Goal: Task Accomplishment & Management: Complete application form

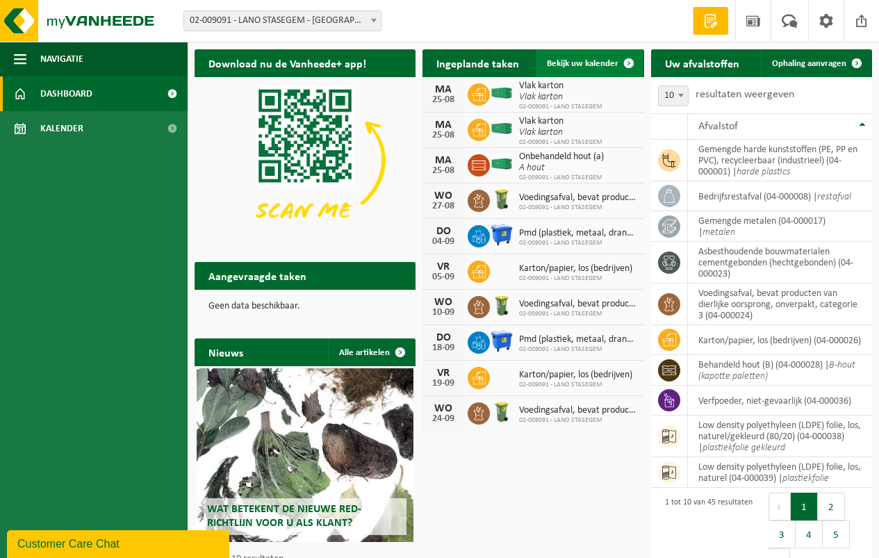
click at [570, 61] on span "Bekijk uw kalender" at bounding box center [583, 63] width 72 height 9
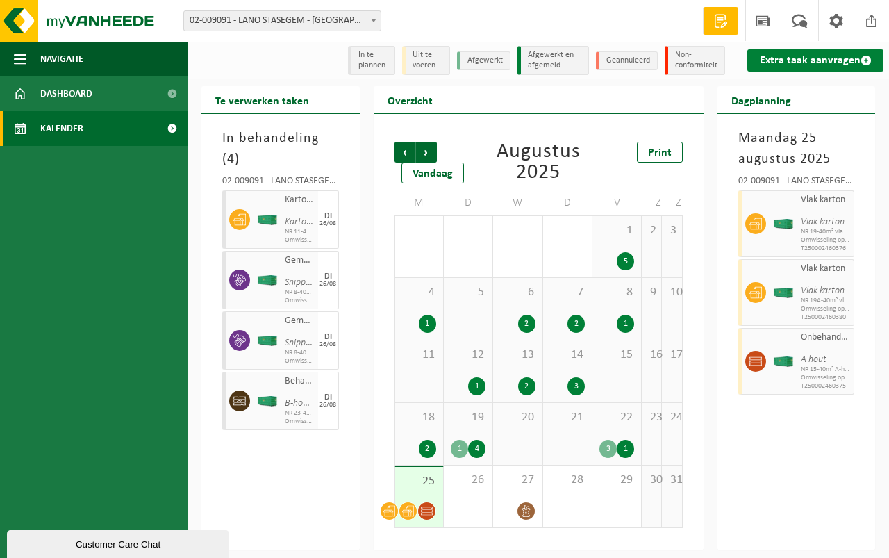
click at [803, 56] on link "Extra taak aanvragen" at bounding box center [815, 60] width 136 height 22
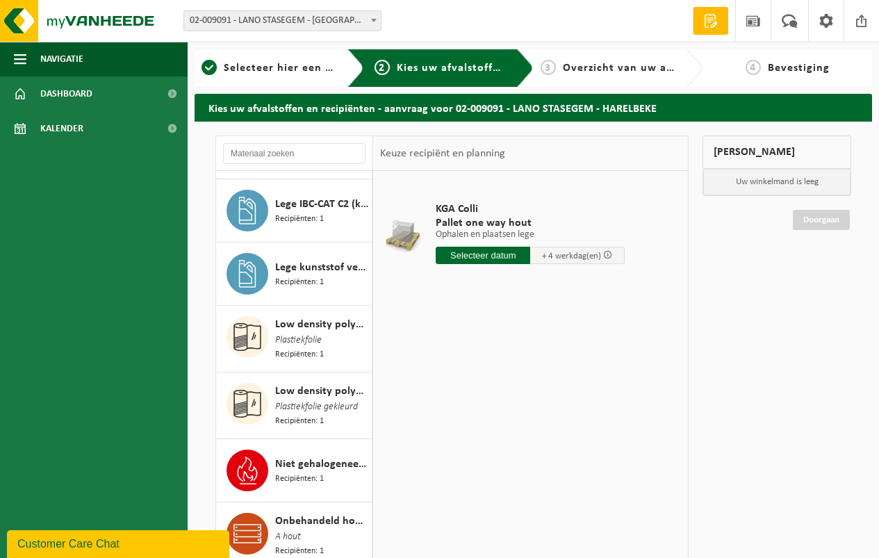
scroll to position [1598, 0]
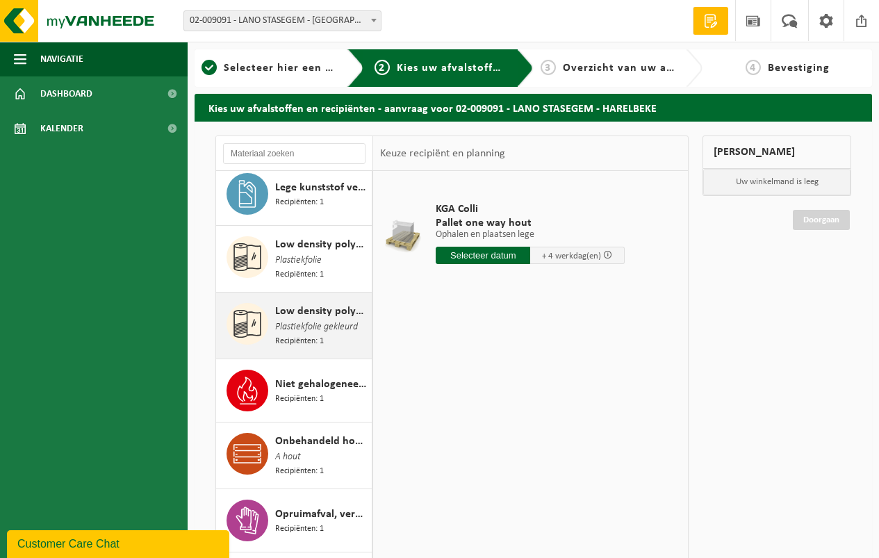
click at [286, 303] on span "Low density polyethyleen (LDPE) folie, los, naturel/gekleurd (80/20)" at bounding box center [321, 311] width 93 height 17
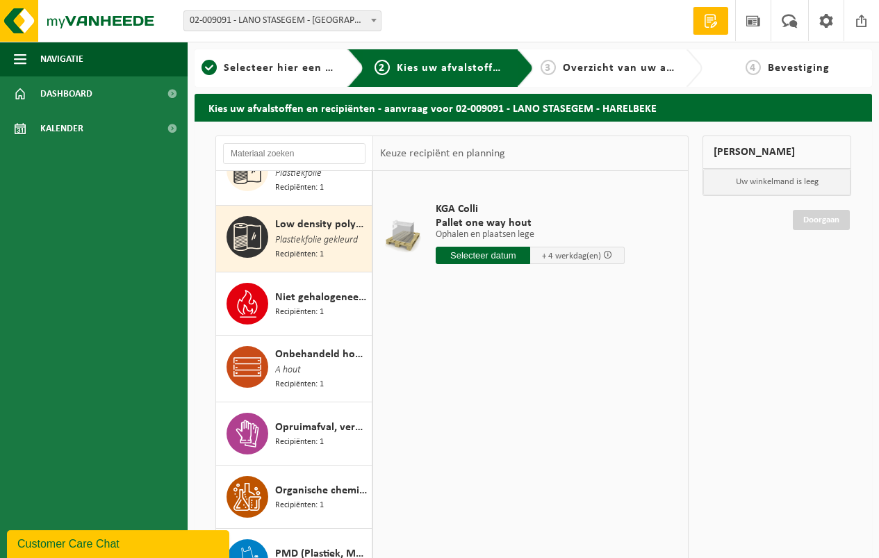
scroll to position [1694, 0]
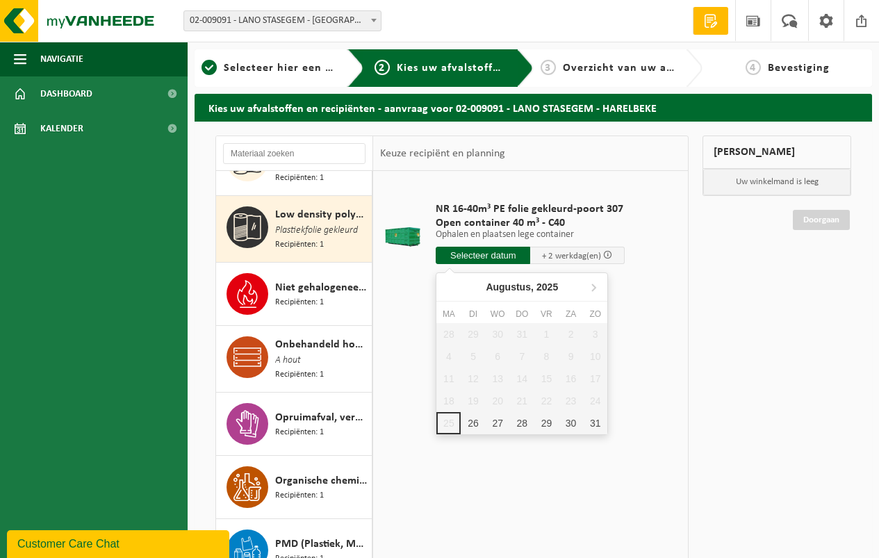
click at [475, 253] on input "text" at bounding box center [483, 255] width 94 height 17
click at [469, 424] on div "26" at bounding box center [473, 423] width 24 height 22
type input "Van 2025-08-26"
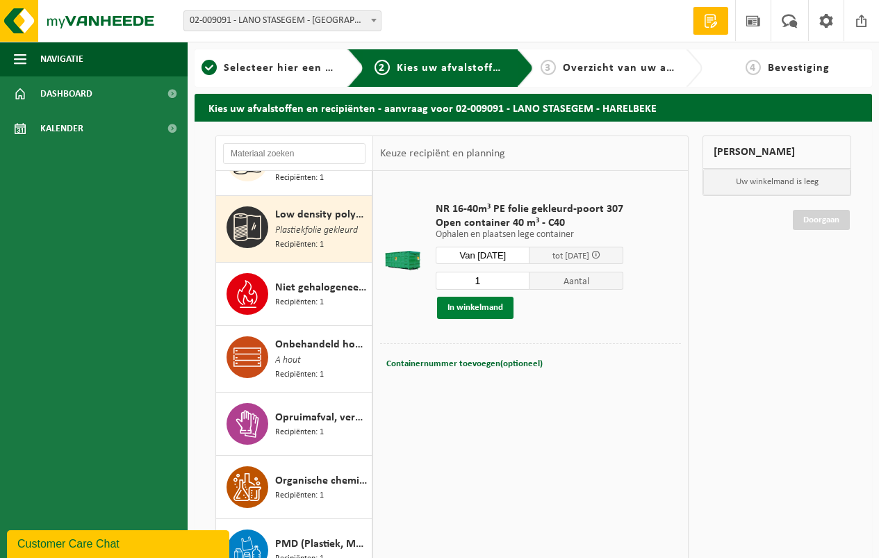
click at [463, 305] on button "In winkelmand" at bounding box center [475, 308] width 76 height 22
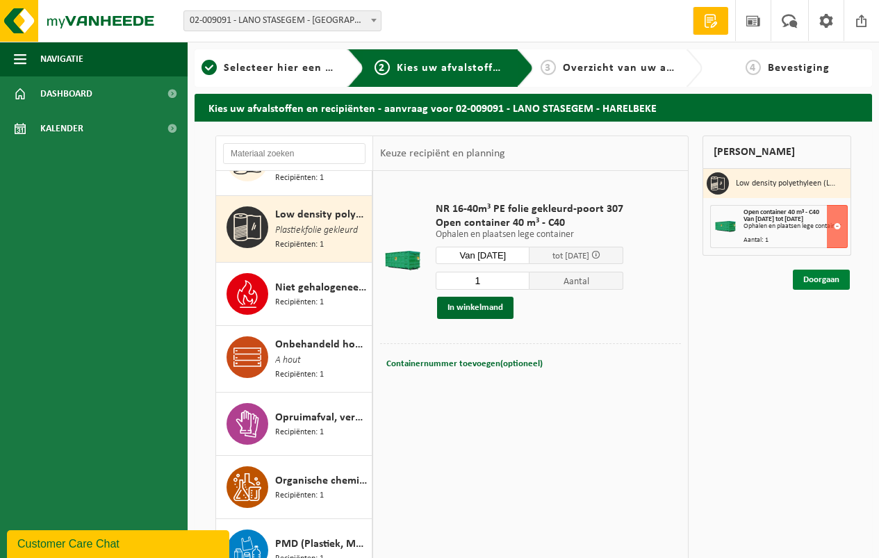
click at [824, 280] on link "Doorgaan" at bounding box center [821, 280] width 57 height 20
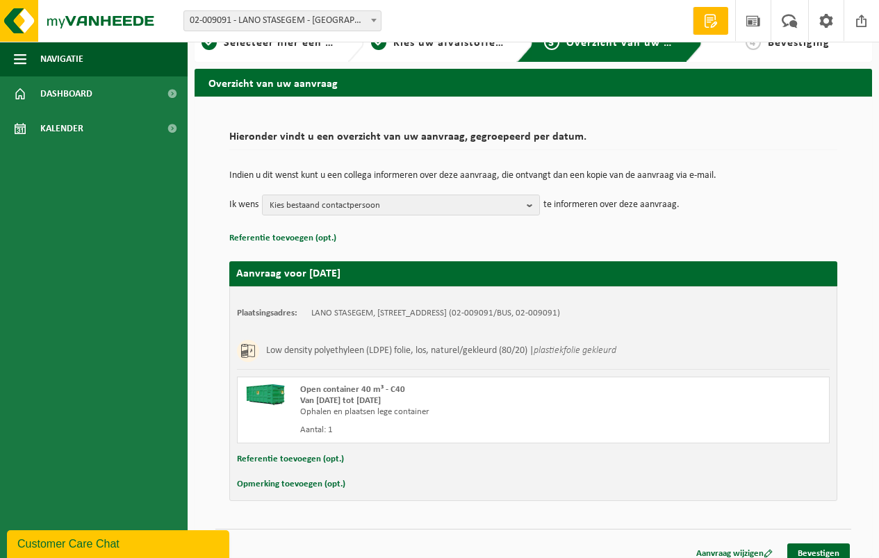
scroll to position [38, 0]
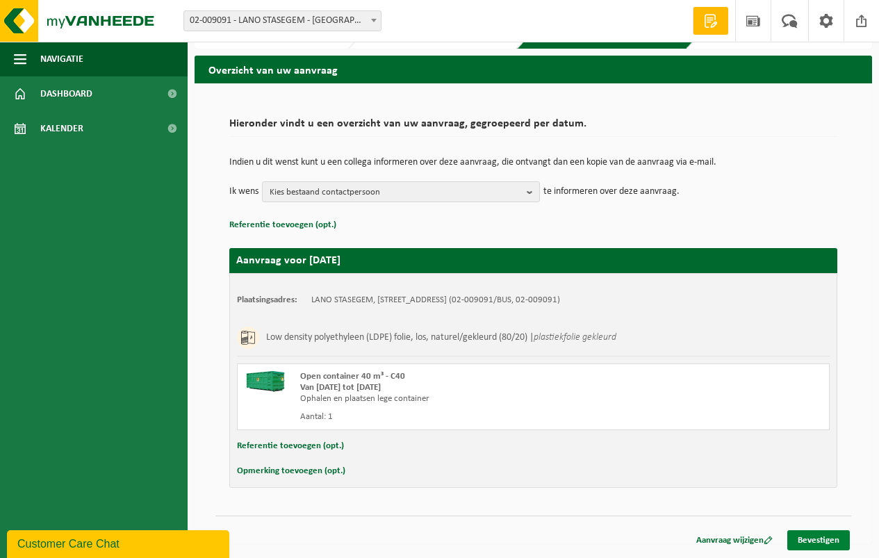
click at [823, 534] on link "Bevestigen" at bounding box center [818, 540] width 63 height 20
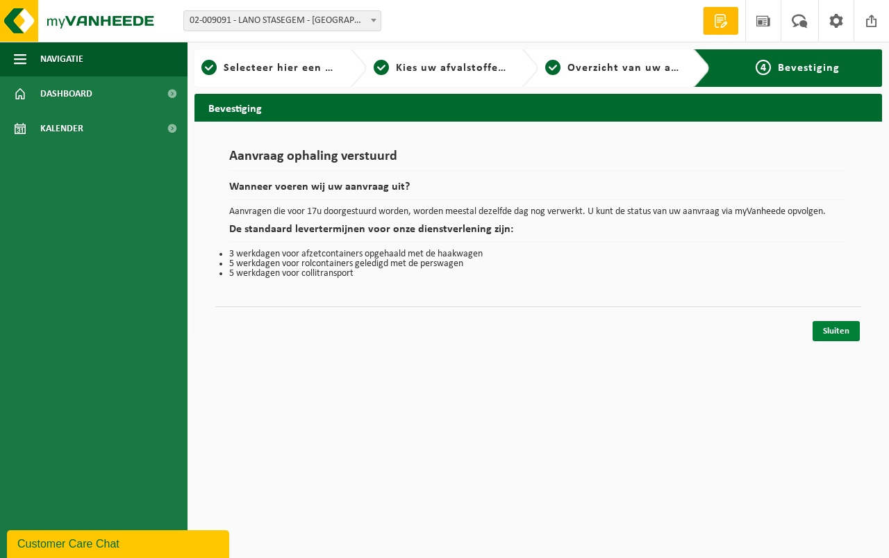
click at [831, 327] on link "Sluiten" at bounding box center [836, 331] width 47 height 20
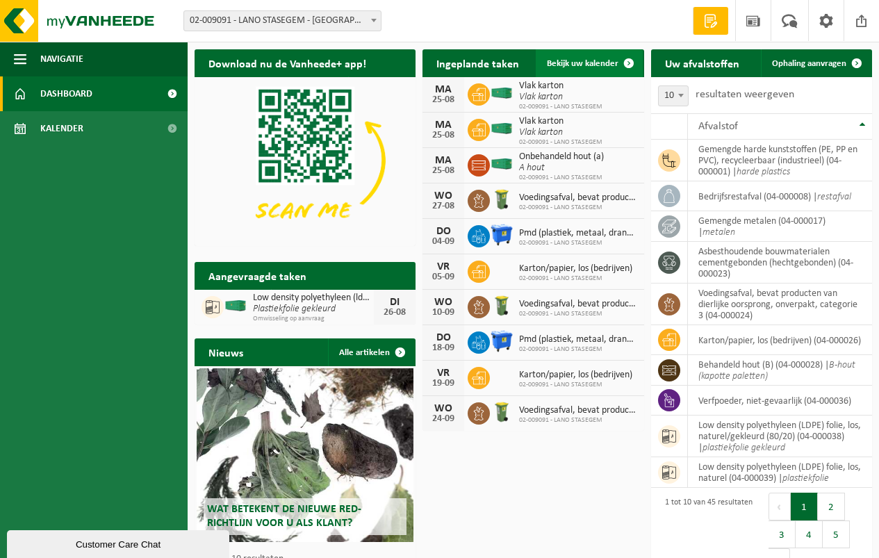
click at [570, 63] on span "Bekijk uw kalender" at bounding box center [583, 63] width 72 height 9
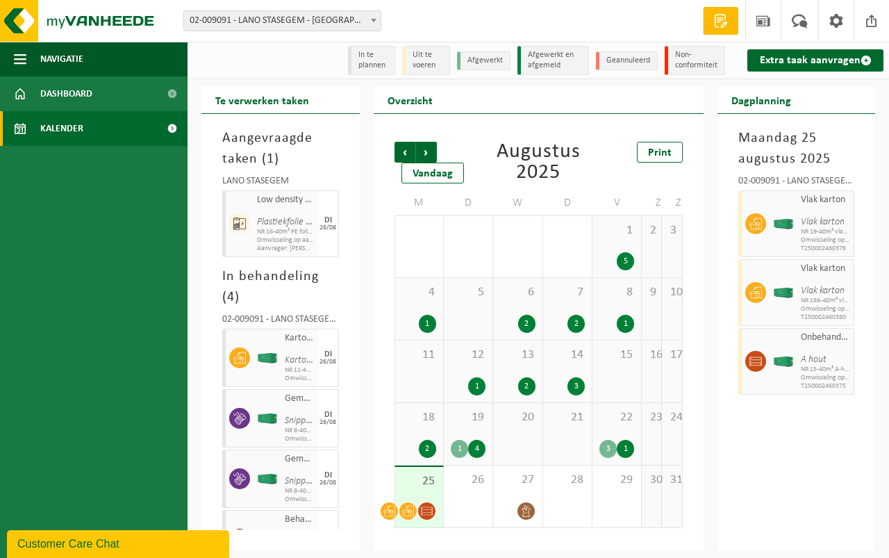
click at [418, 499] on div "25" at bounding box center [419, 497] width 48 height 60
click at [623, 440] on div "1" at bounding box center [625, 449] width 17 height 18
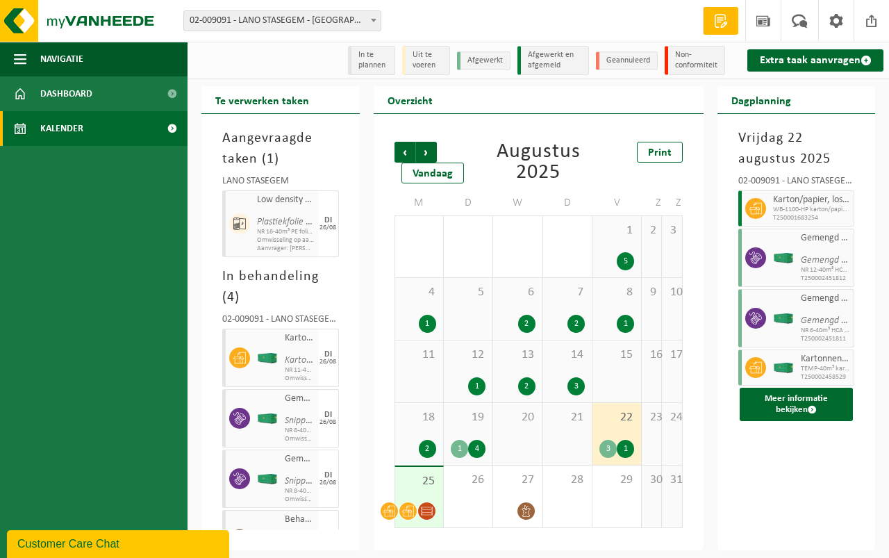
click at [456, 433] on div "19 1 4" at bounding box center [468, 434] width 49 height 62
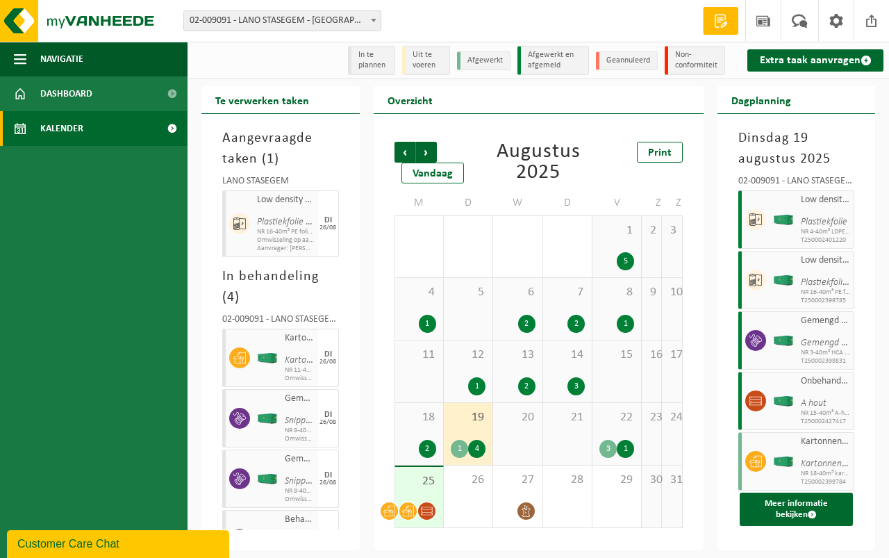
click at [420, 431] on div "18 2" at bounding box center [419, 434] width 48 height 62
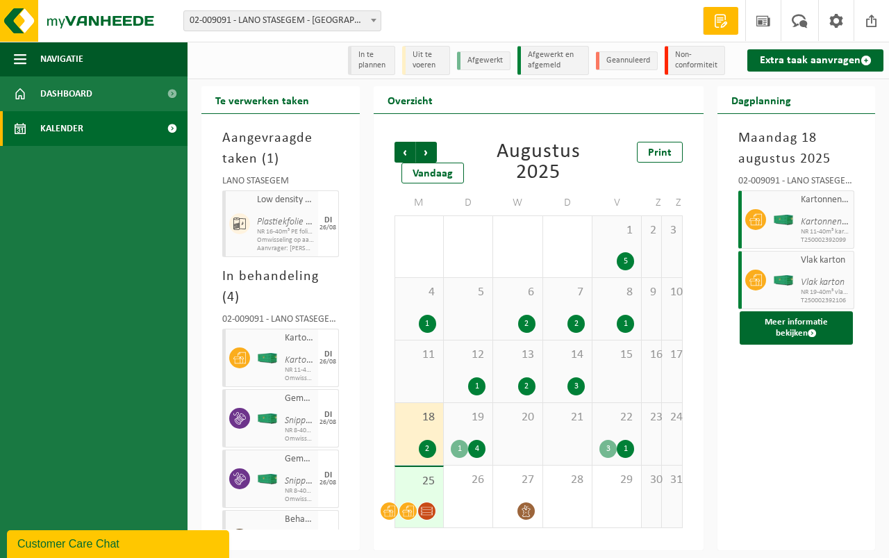
click at [477, 377] on div "1" at bounding box center [476, 386] width 17 height 18
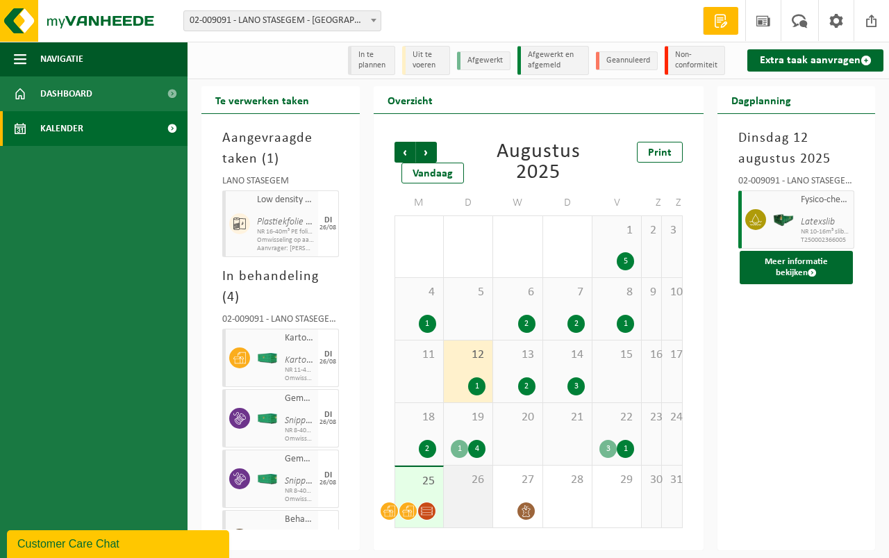
click at [464, 490] on div "26" at bounding box center [468, 496] width 49 height 62
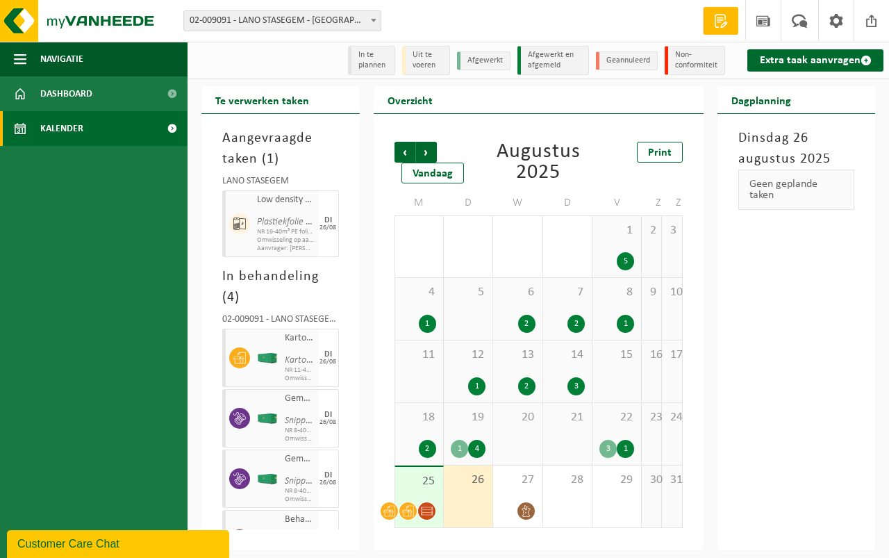
click at [331, 239] on div "DI 26/08" at bounding box center [328, 223] width 21 height 67
click at [518, 490] on div "27" at bounding box center [517, 496] width 49 height 62
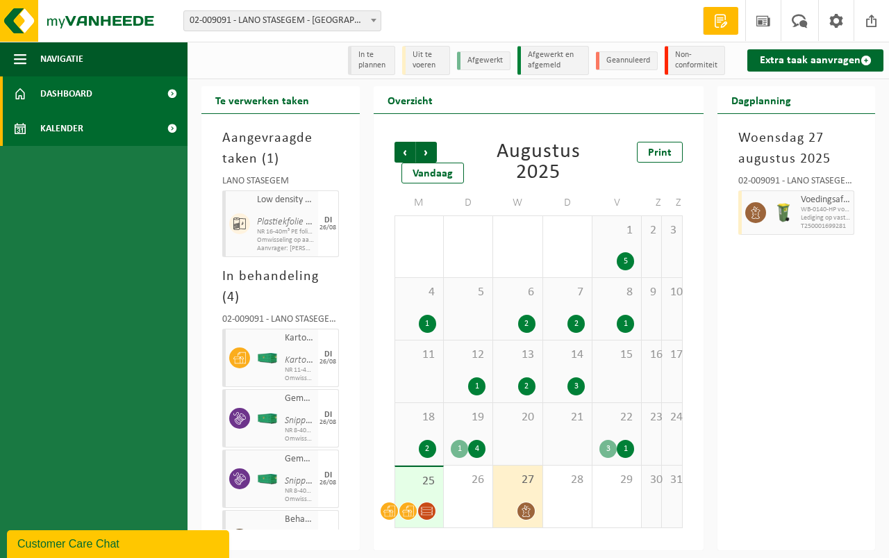
click at [173, 91] on span at bounding box center [171, 93] width 31 height 35
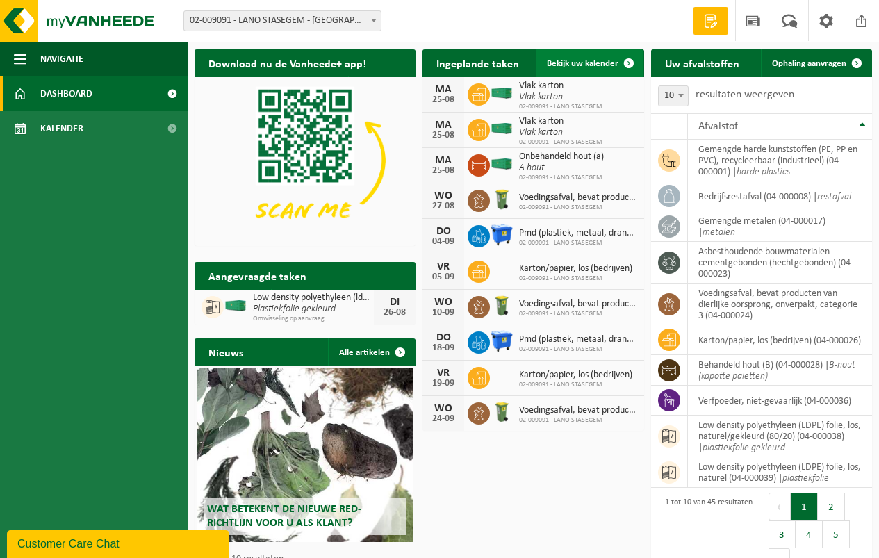
click at [576, 63] on span "Bekijk uw kalender" at bounding box center [583, 63] width 72 height 9
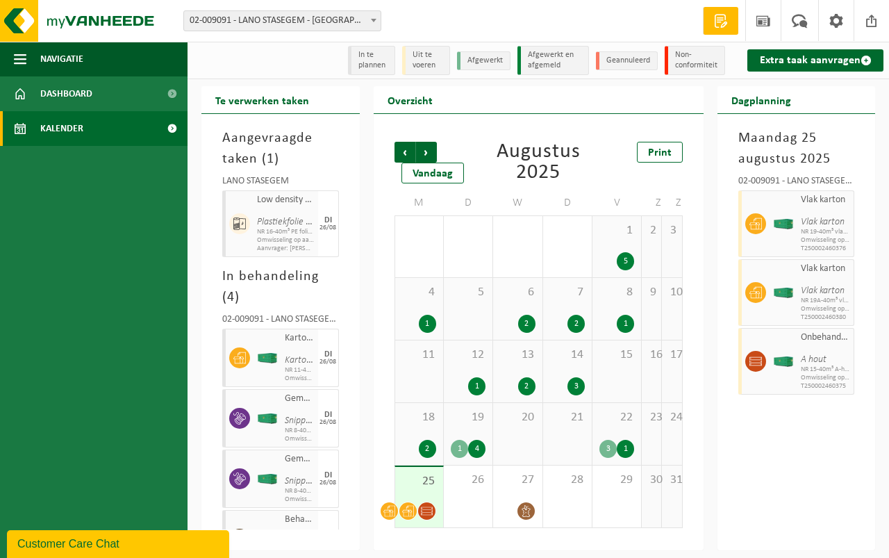
click at [529, 379] on div "2" at bounding box center [526, 386] width 17 height 18
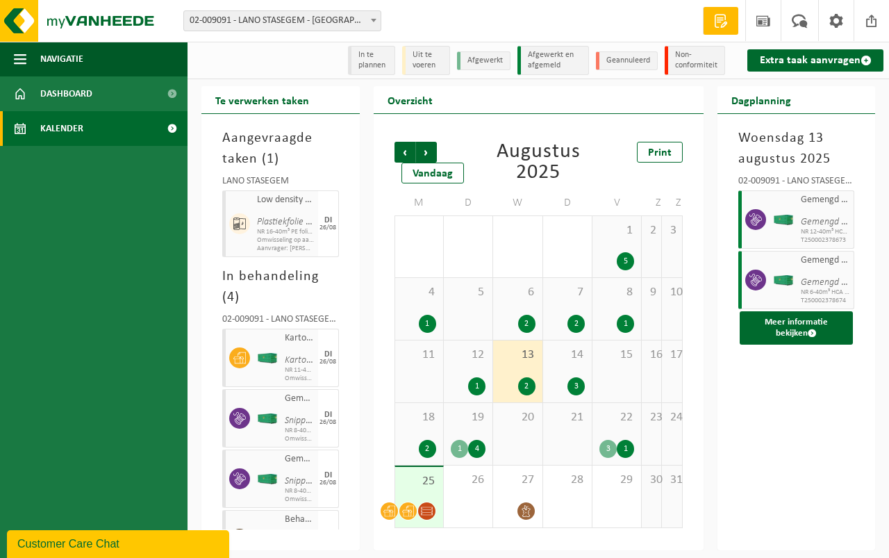
click at [619, 251] on div "1 5" at bounding box center [617, 246] width 49 height 61
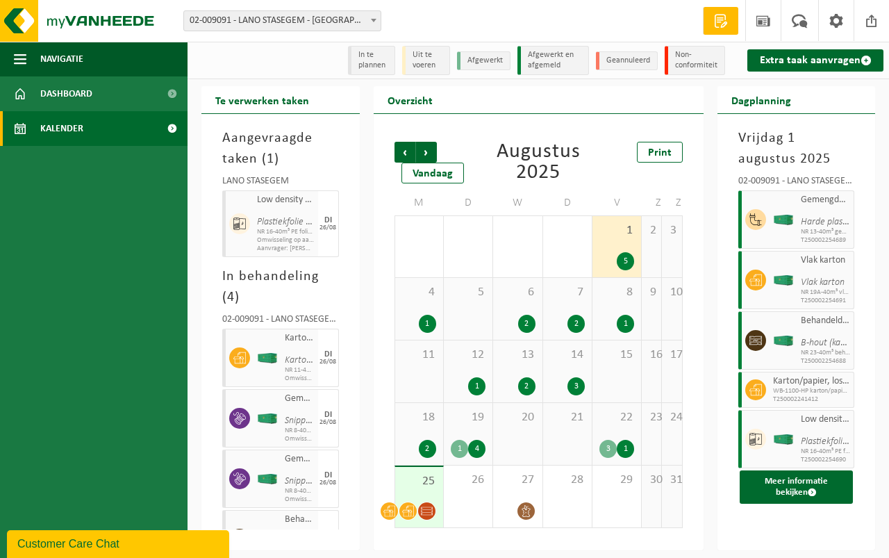
click at [418, 313] on div "4 1" at bounding box center [419, 309] width 48 height 62
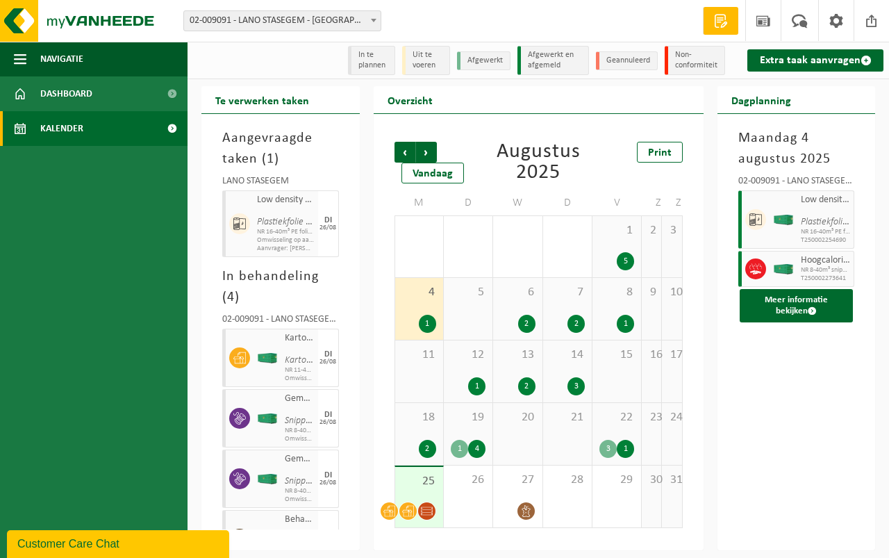
click at [521, 311] on div "6 2" at bounding box center [517, 309] width 49 height 62
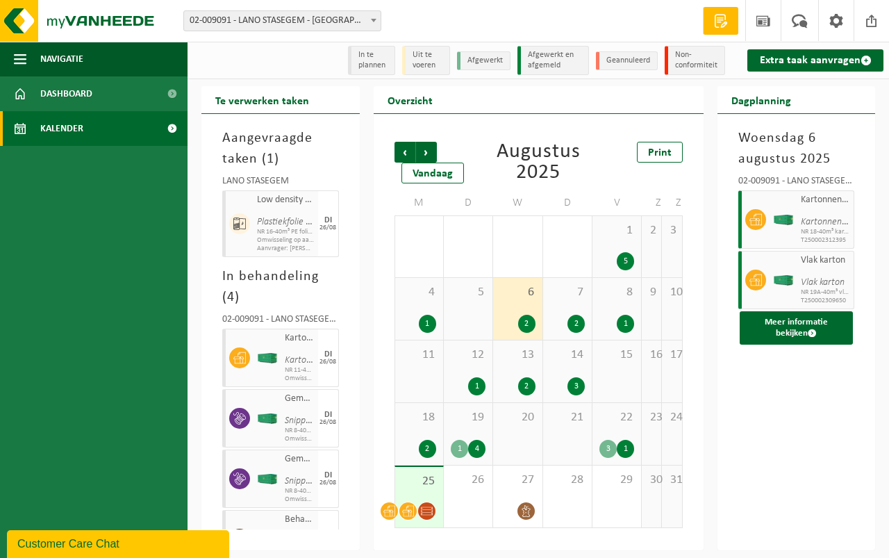
click at [565, 313] on div "7 2" at bounding box center [567, 309] width 49 height 62
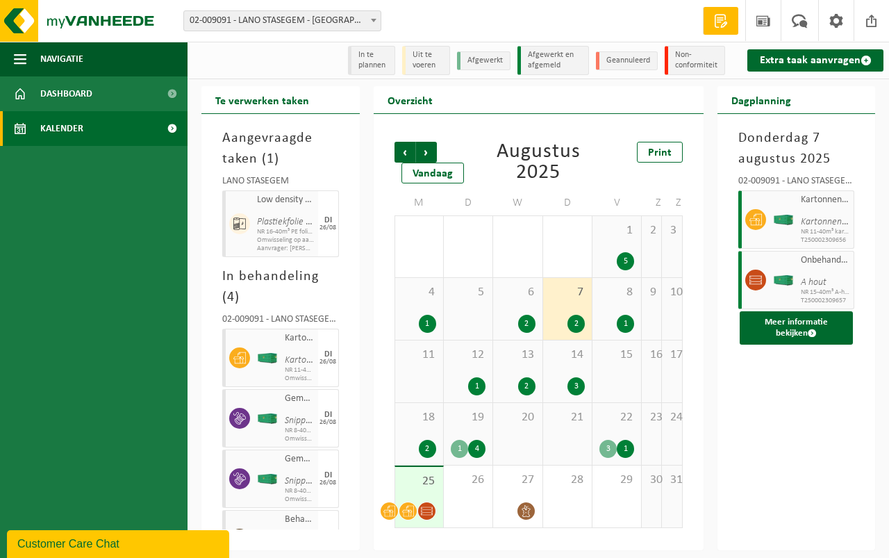
click at [610, 304] on div "8 1" at bounding box center [617, 309] width 49 height 62
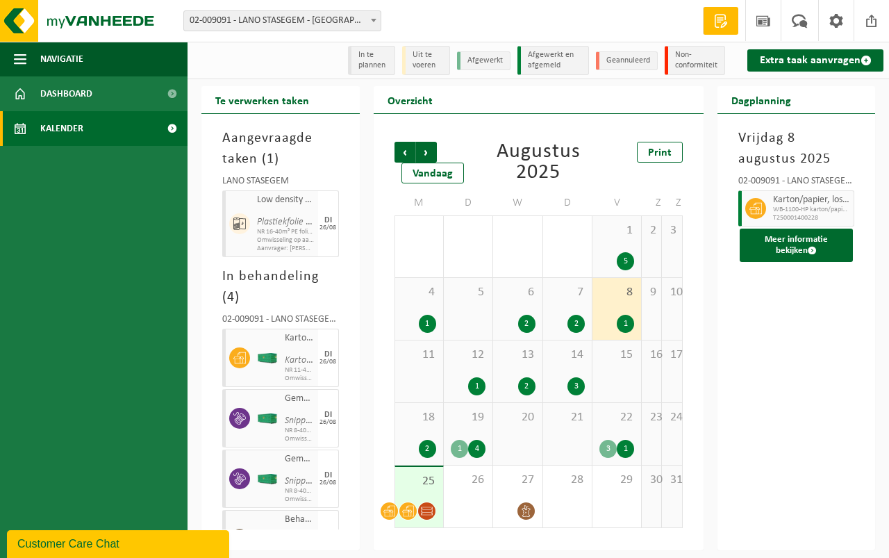
click at [471, 371] on div "12 1" at bounding box center [468, 371] width 49 height 62
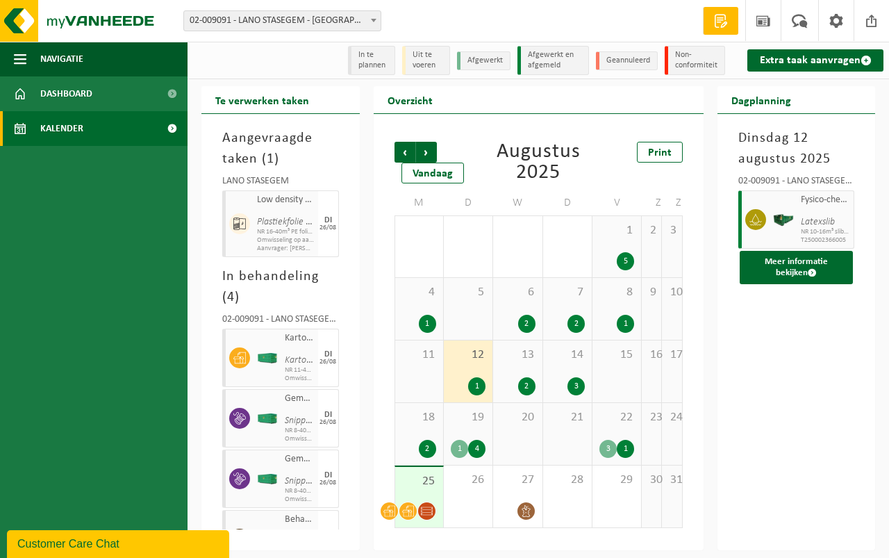
click at [524, 367] on div "13 2" at bounding box center [517, 371] width 49 height 62
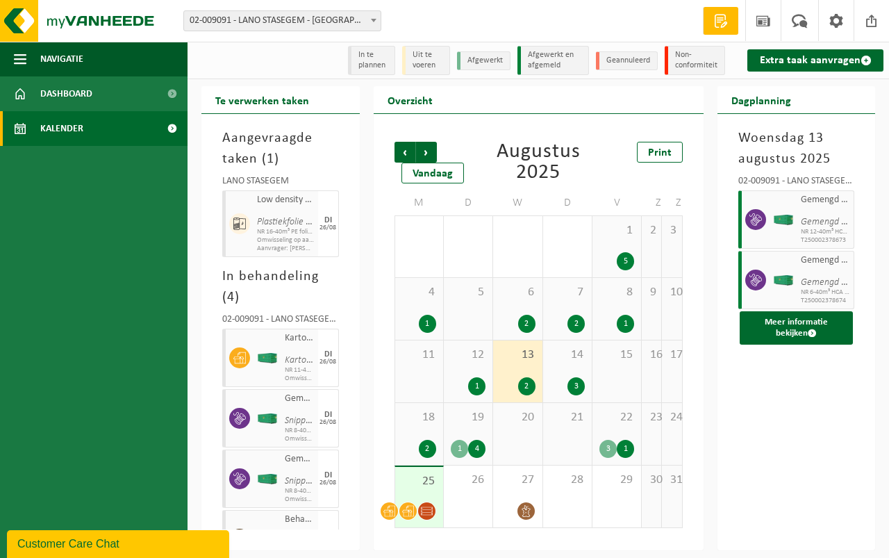
click at [552, 363] on div "14 3" at bounding box center [567, 371] width 49 height 62
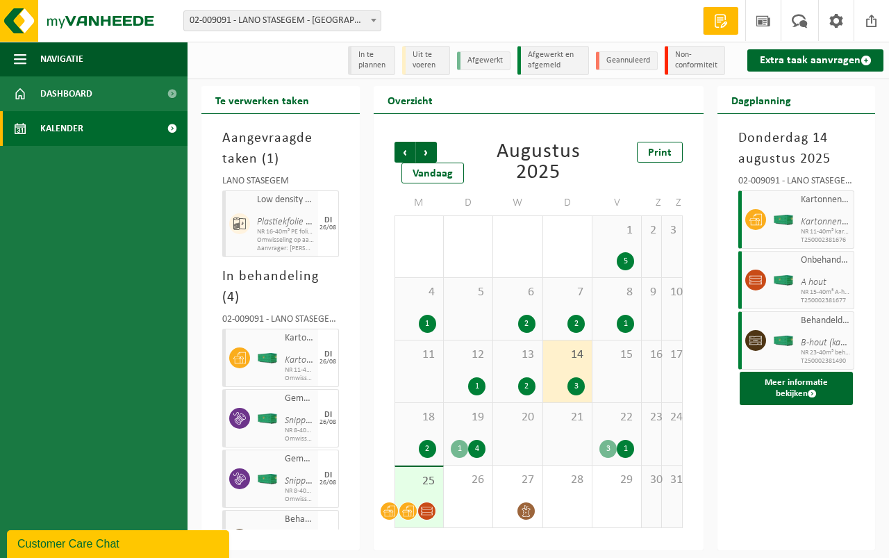
click at [416, 427] on div "18 2" at bounding box center [419, 434] width 48 height 62
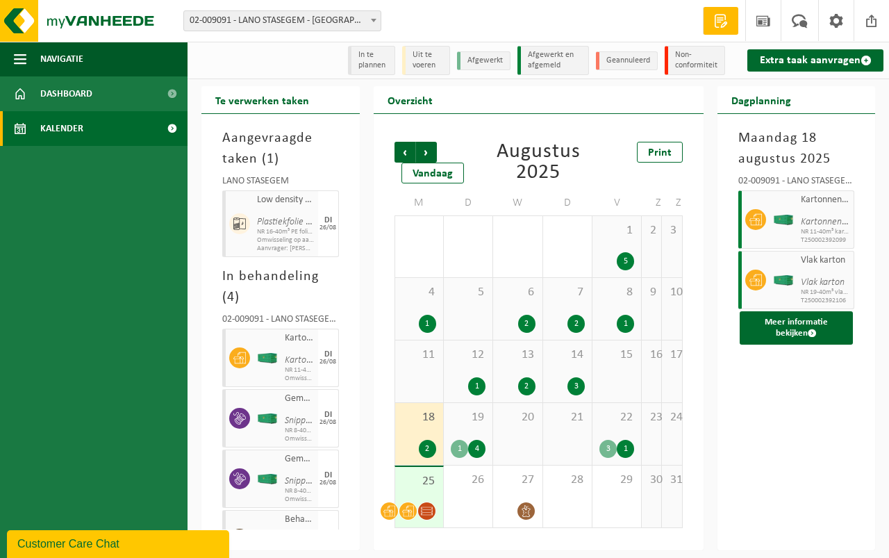
click at [461, 422] on span "19" at bounding box center [468, 417] width 35 height 15
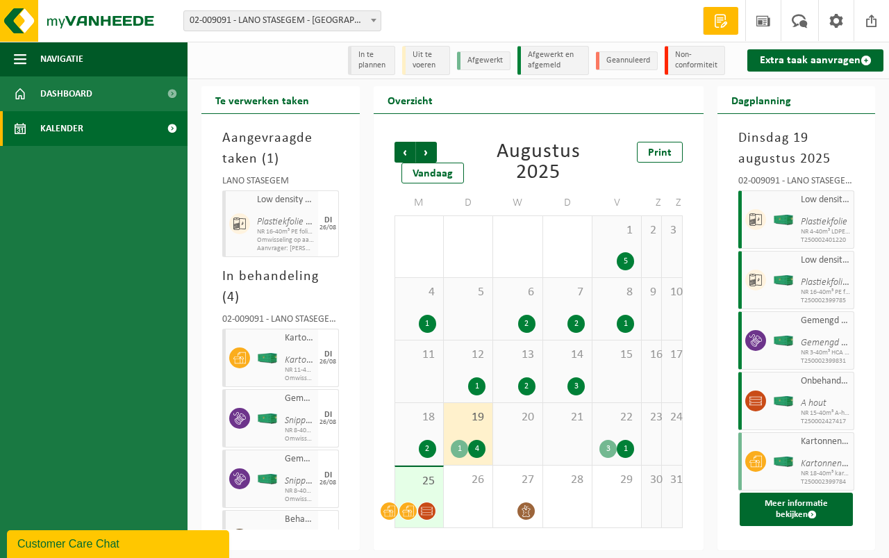
click at [622, 429] on div "22 3 1" at bounding box center [617, 434] width 49 height 62
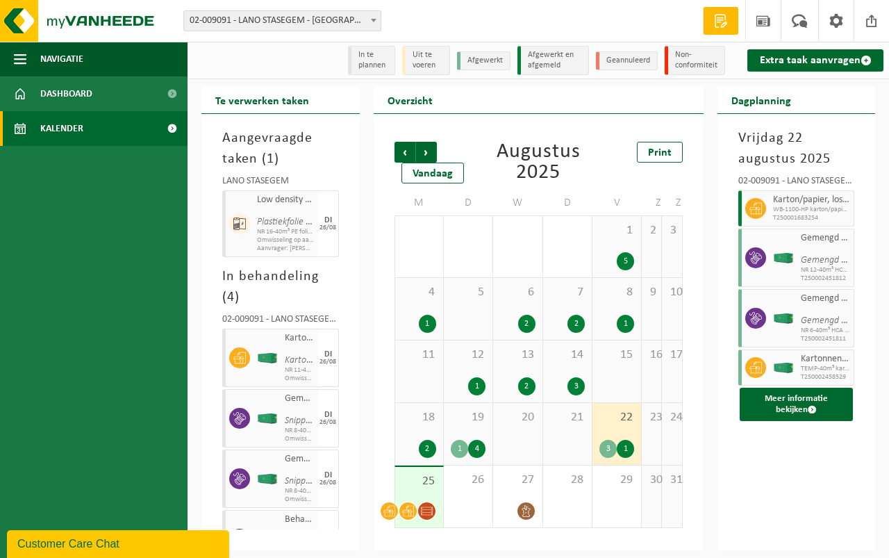
click at [418, 484] on span "25" at bounding box center [419, 481] width 34 height 15
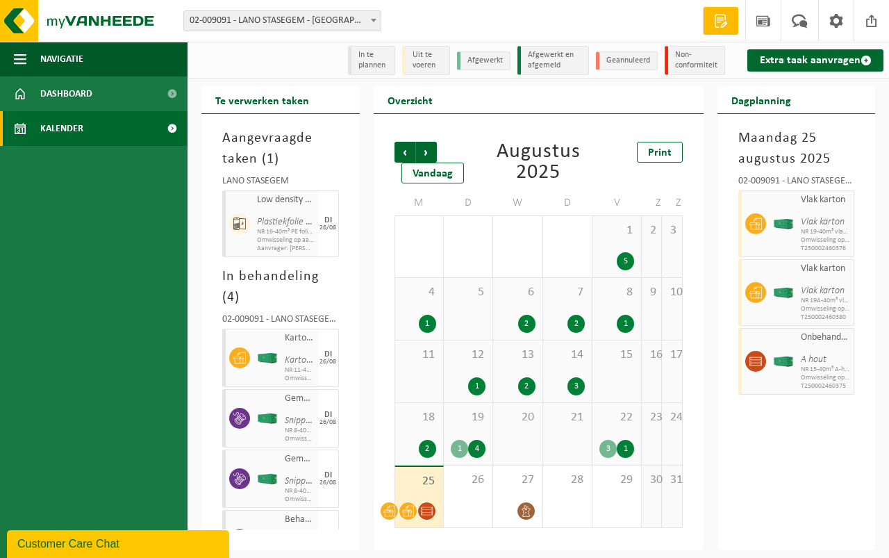
click at [616, 245] on div "1 5" at bounding box center [617, 246] width 49 height 61
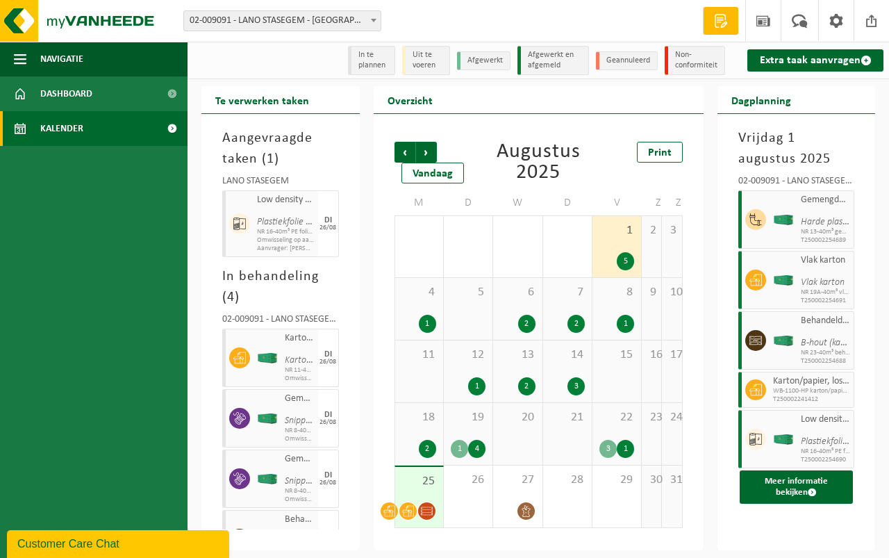
click at [413, 306] on div "4 1" at bounding box center [419, 309] width 48 height 62
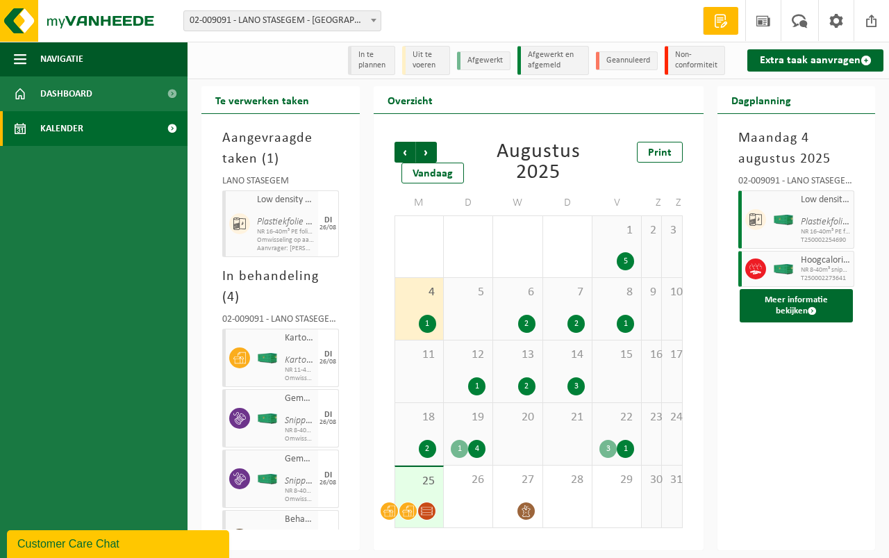
click at [525, 309] on div "6 2" at bounding box center [517, 309] width 49 height 62
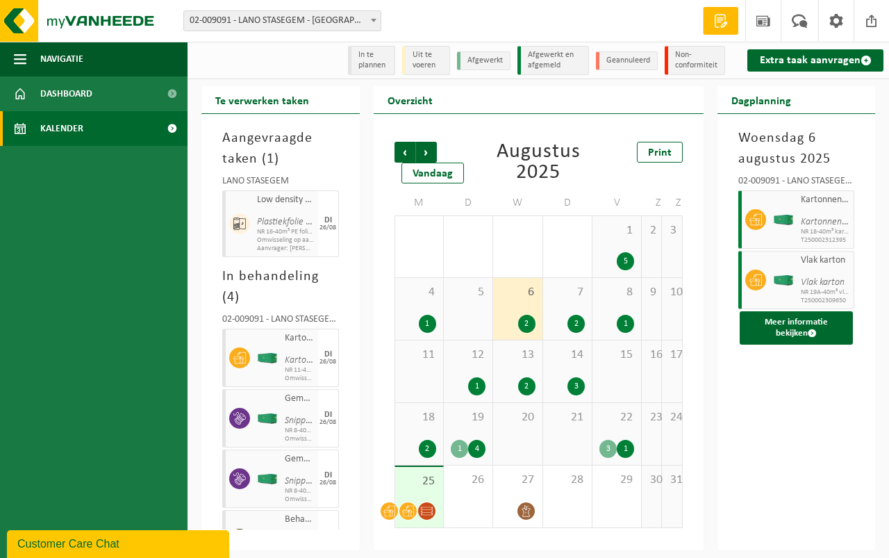
click at [569, 308] on div "7 2" at bounding box center [567, 309] width 49 height 62
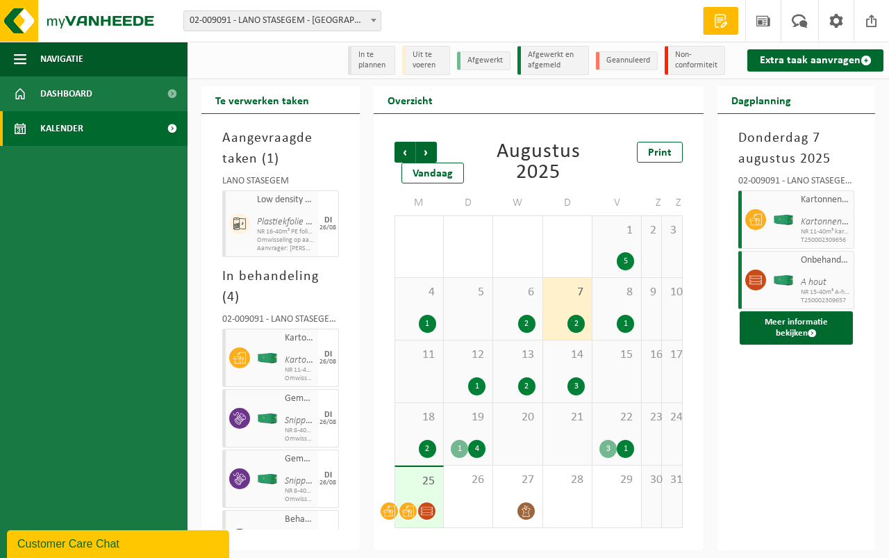
click at [604, 306] on div "8 1" at bounding box center [617, 309] width 49 height 62
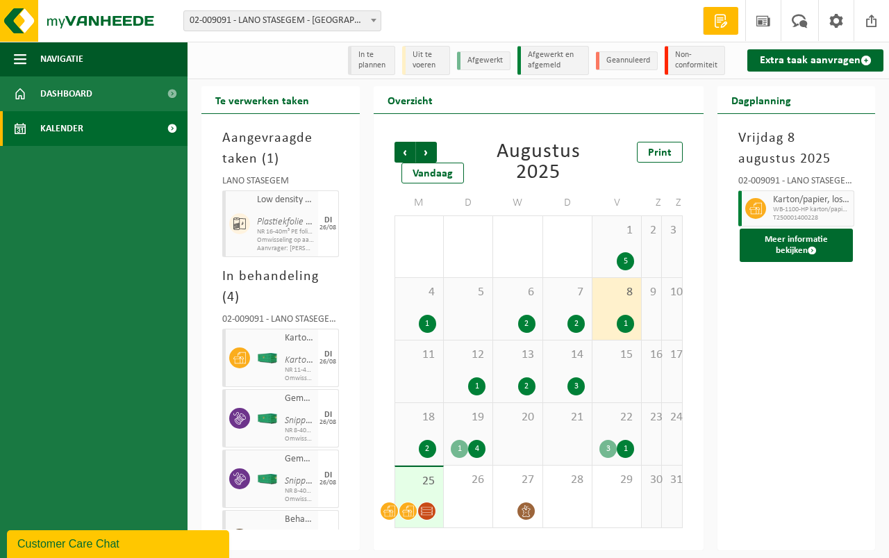
click at [456, 363] on div "12 1" at bounding box center [468, 371] width 49 height 62
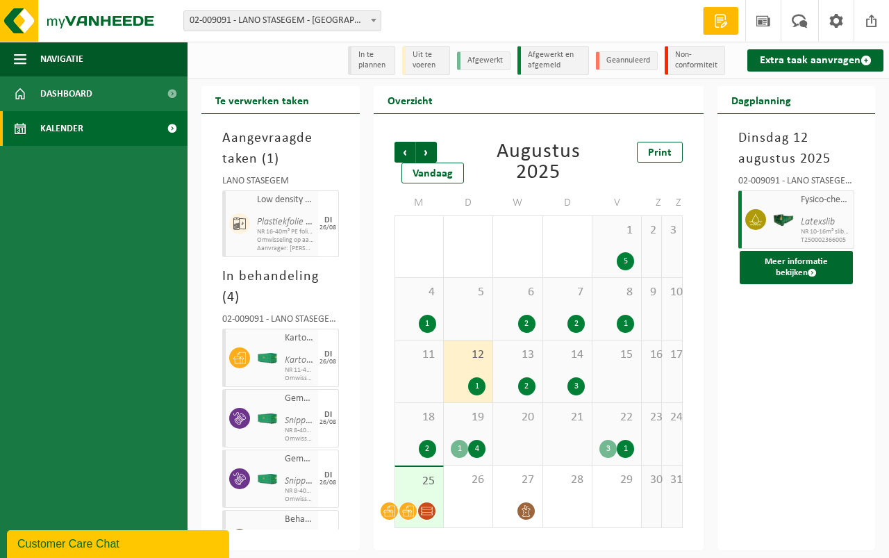
click at [503, 356] on span "13" at bounding box center [517, 354] width 35 height 15
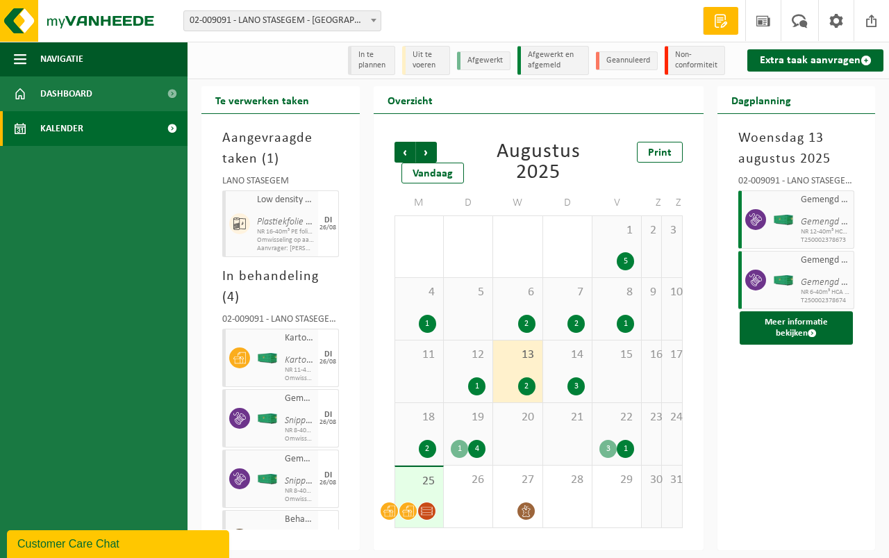
click at [565, 367] on div "14 3" at bounding box center [567, 371] width 49 height 62
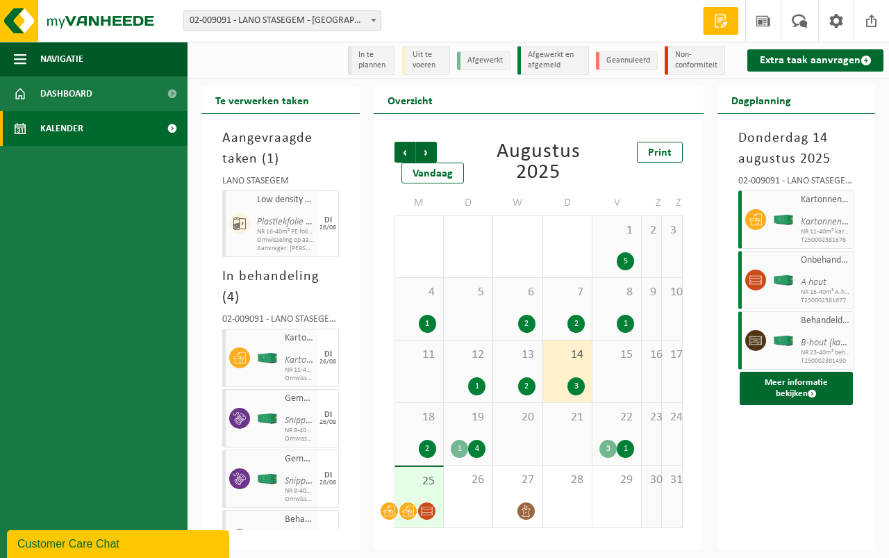
click at [405, 413] on span "18" at bounding box center [419, 417] width 34 height 15
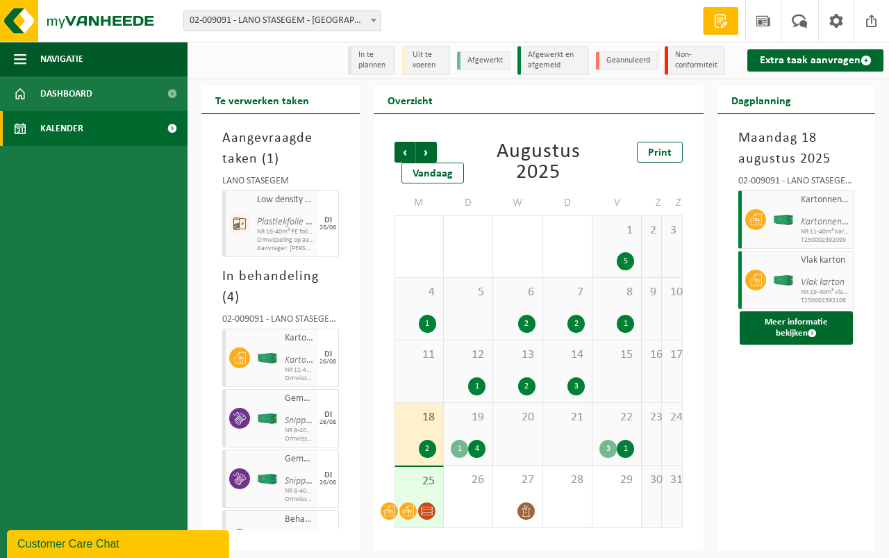
click at [464, 428] on div "19 1 4" at bounding box center [468, 434] width 49 height 62
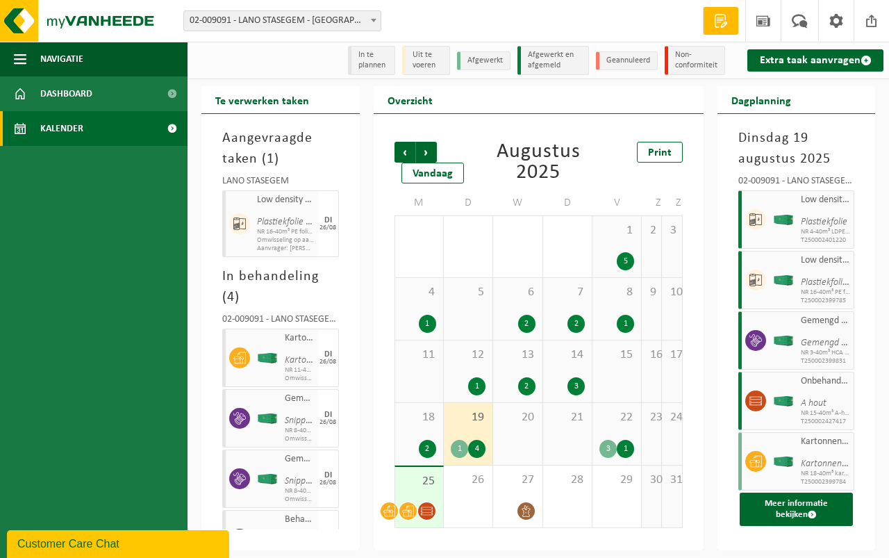
click at [619, 427] on div "22 3 1" at bounding box center [617, 434] width 49 height 62
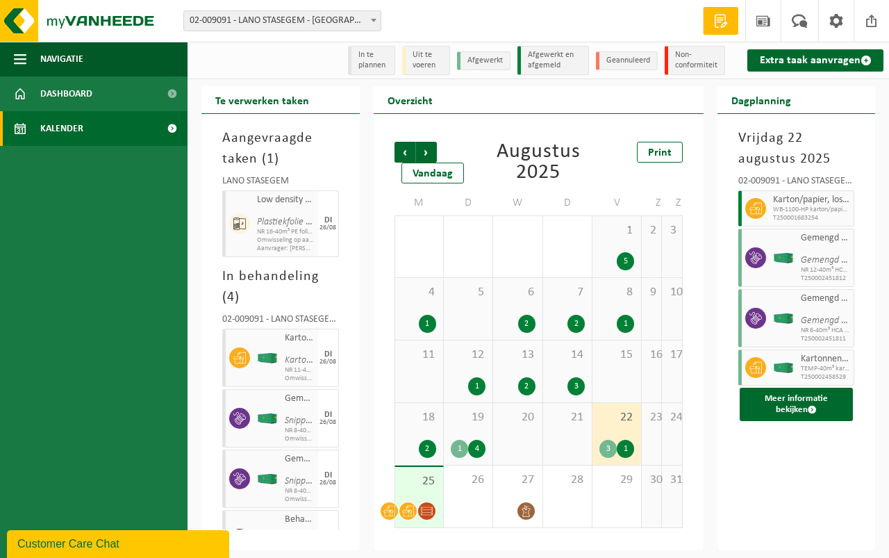
click at [415, 481] on span "25" at bounding box center [419, 481] width 34 height 15
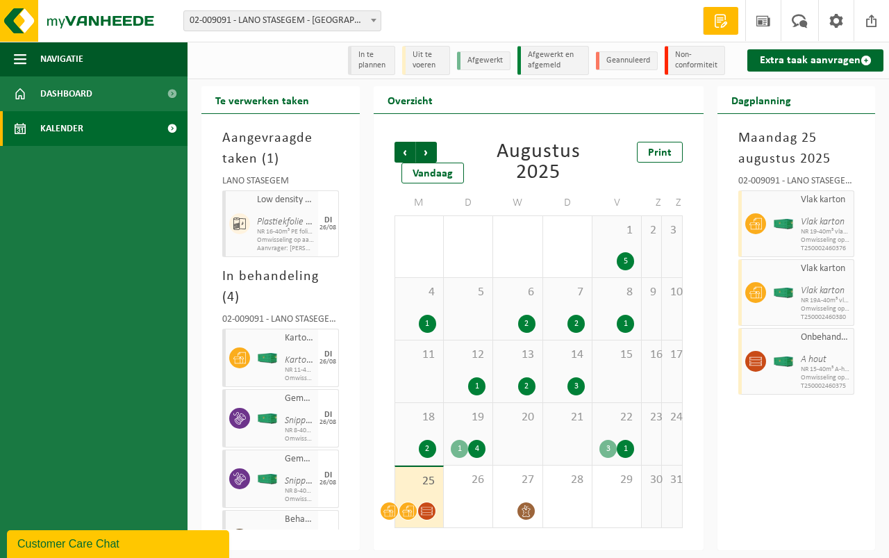
click at [619, 254] on div "5" at bounding box center [625, 261] width 17 height 18
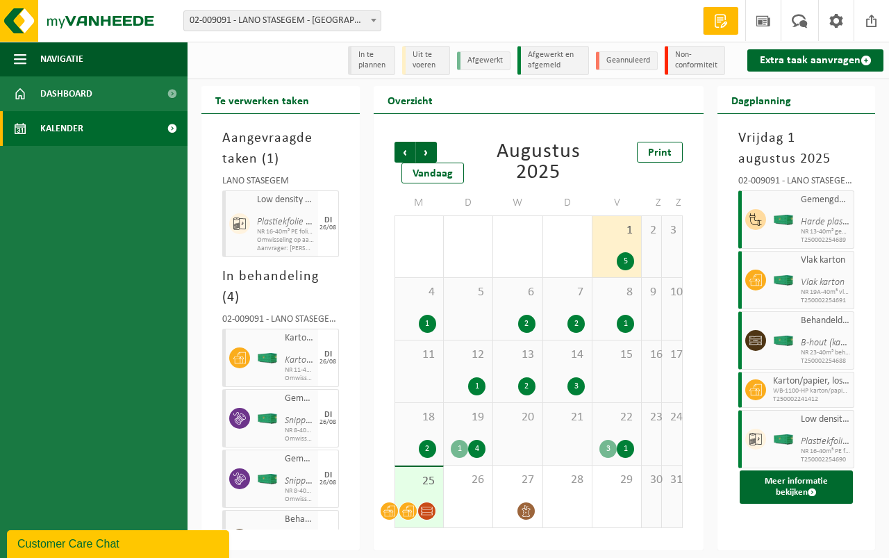
click at [422, 301] on div "4 1" at bounding box center [419, 309] width 48 height 62
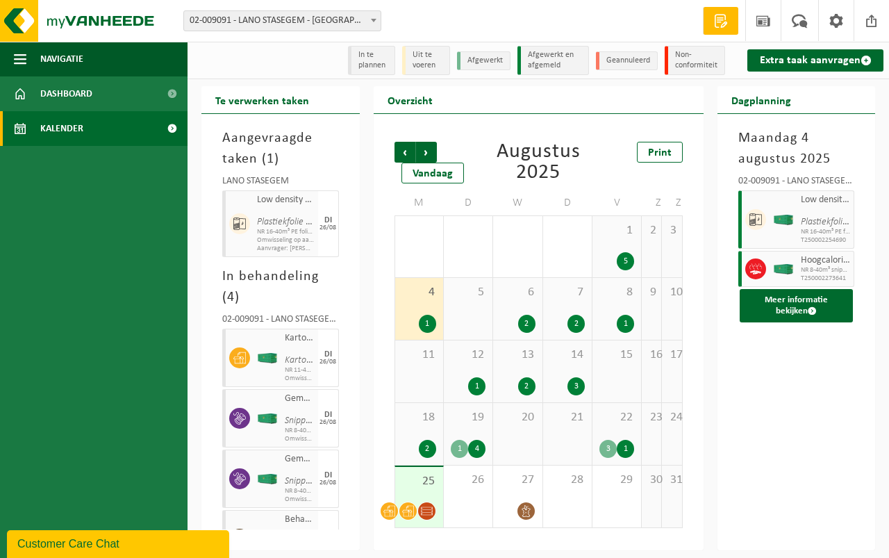
click at [504, 301] on div "6 2" at bounding box center [517, 309] width 49 height 62
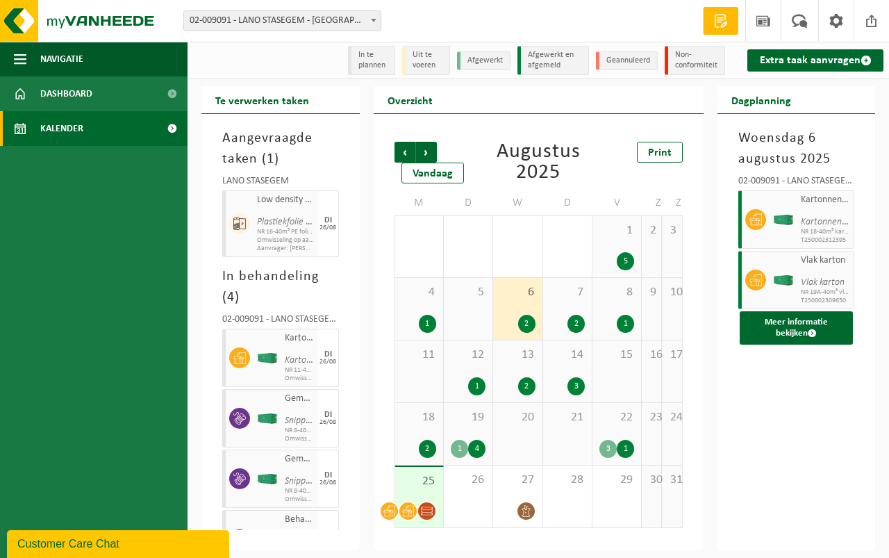
click at [559, 301] on div "7 2" at bounding box center [567, 309] width 49 height 62
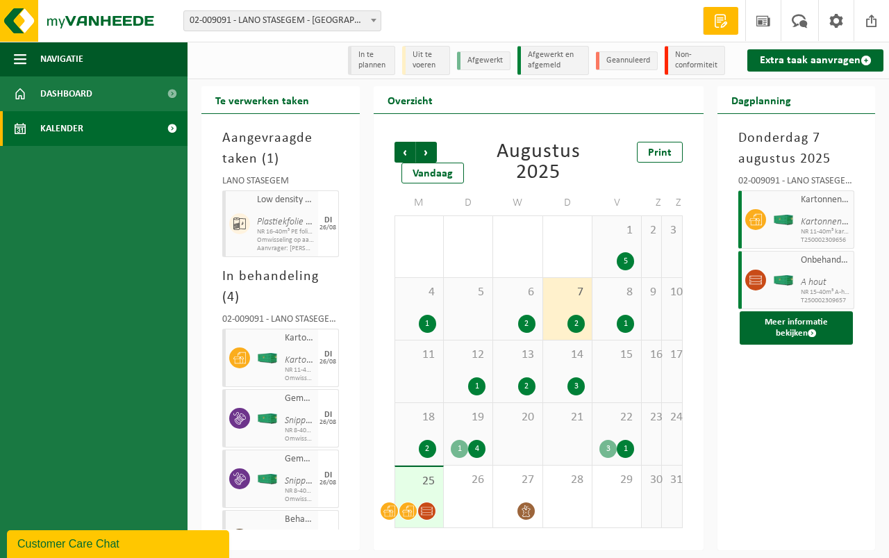
click at [616, 298] on span "8" at bounding box center [617, 292] width 35 height 15
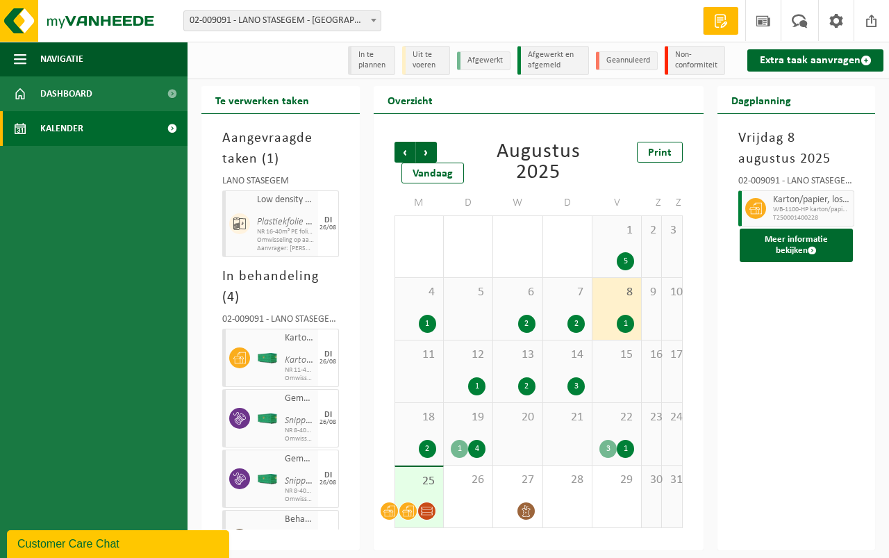
click at [461, 365] on div "12 1" at bounding box center [468, 371] width 49 height 62
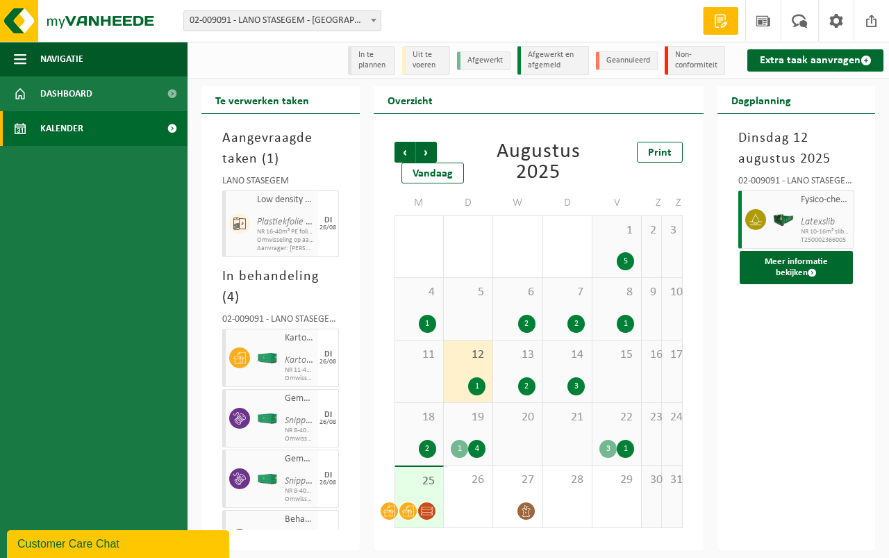
click at [506, 366] on div "13 2" at bounding box center [517, 371] width 49 height 62
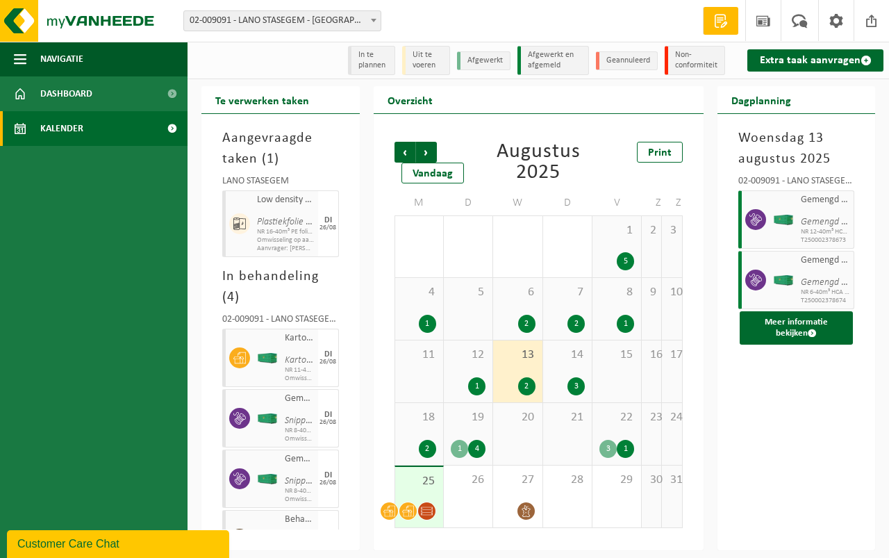
click at [557, 375] on div "14 3" at bounding box center [567, 371] width 49 height 62
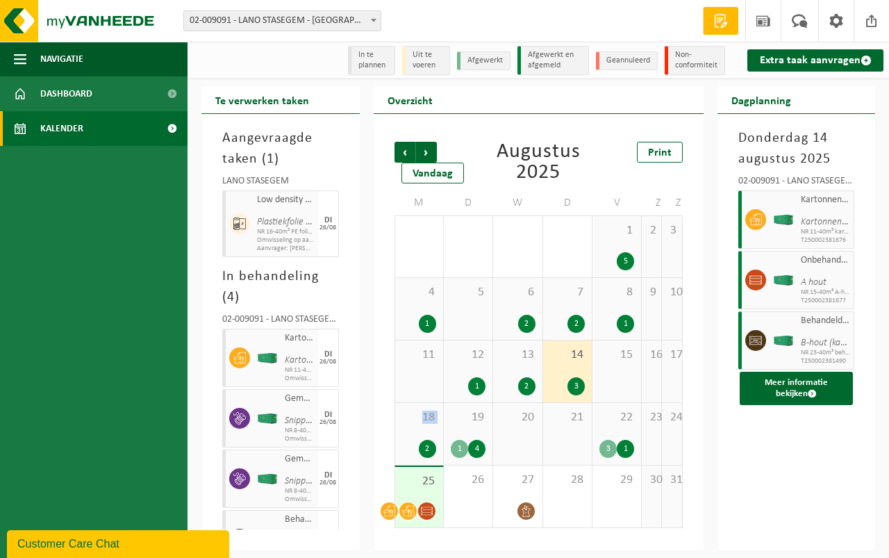
click at [418, 431] on div "18 2" at bounding box center [419, 434] width 48 height 62
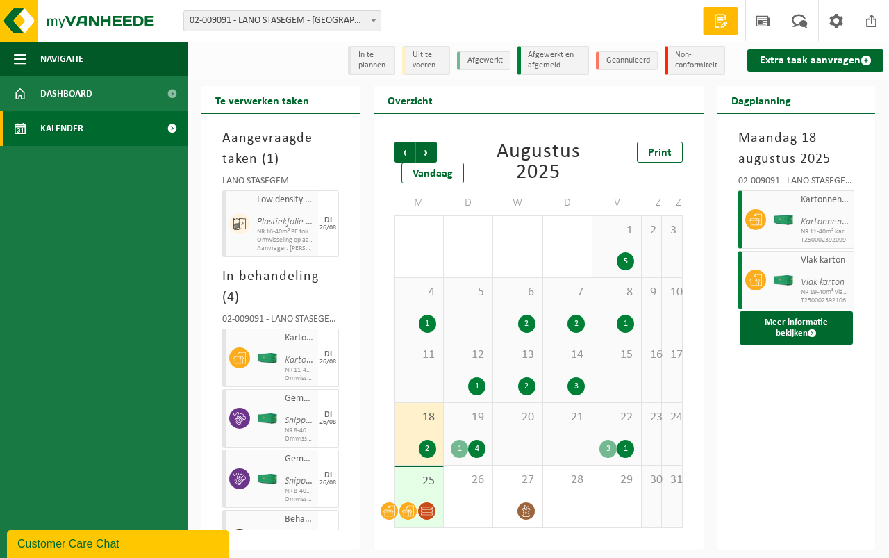
click at [470, 422] on span "19" at bounding box center [468, 417] width 35 height 15
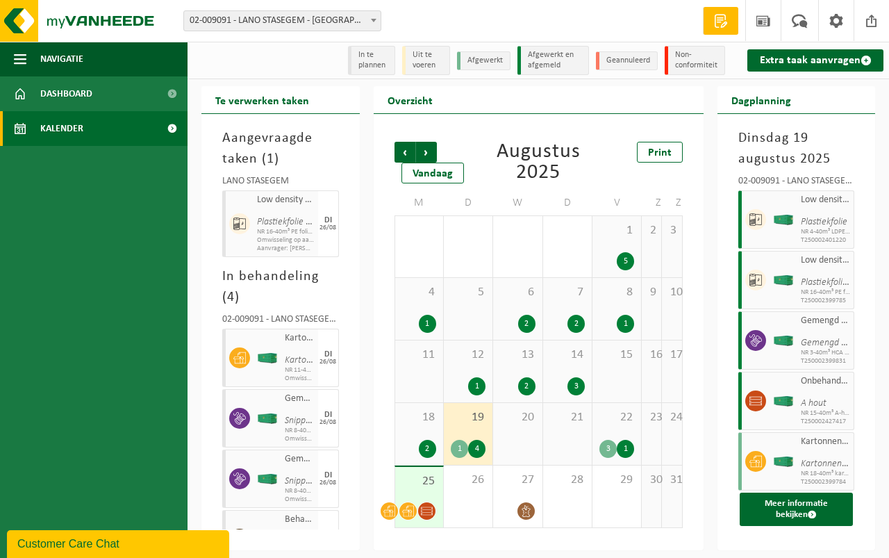
click at [615, 429] on div "22 3 1" at bounding box center [617, 434] width 49 height 62
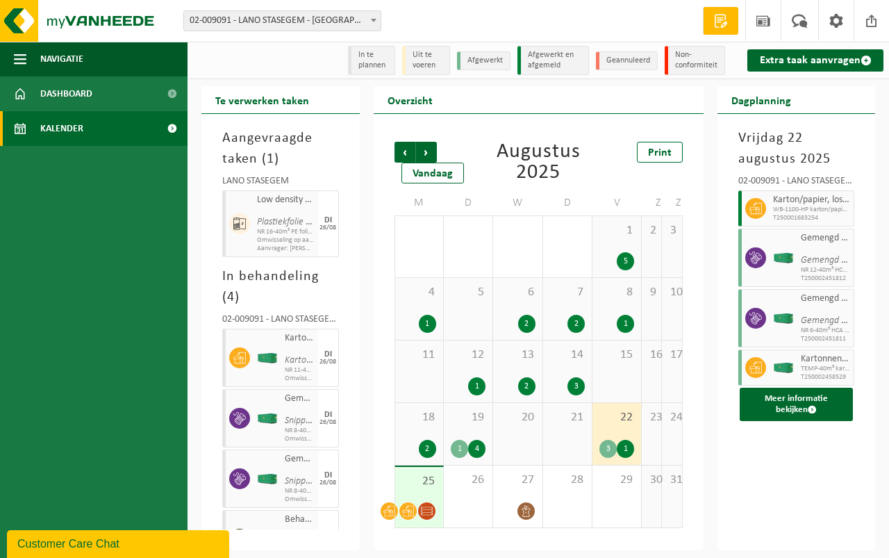
click at [416, 488] on span "25" at bounding box center [419, 481] width 34 height 15
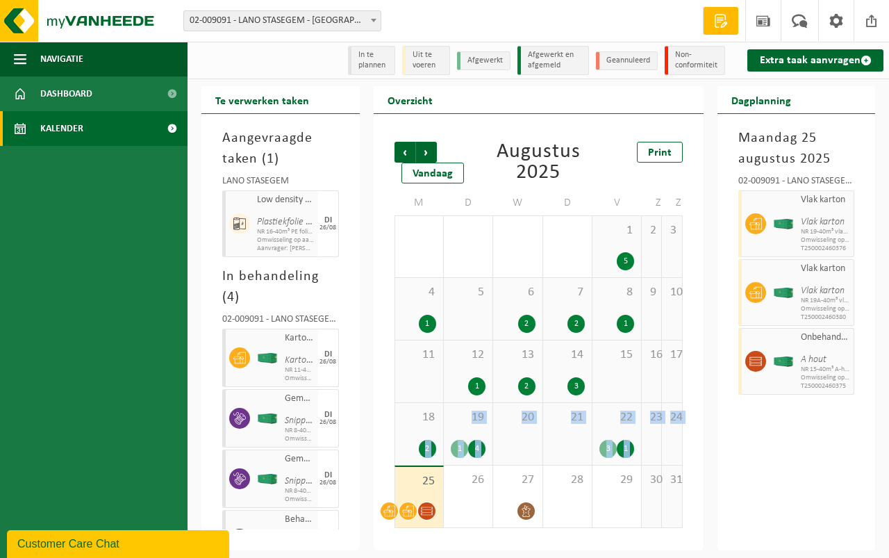
click at [412, 463] on tbody "28 29 30 31 1 3 1 5 2 3 4 1 5 6 2 7 2 8 1 9 10 11 12 1 13 2 14 3 15 16 17 18 2 …" at bounding box center [539, 371] width 288 height 313
click at [412, 463] on div "18 2" at bounding box center [419, 434] width 48 height 62
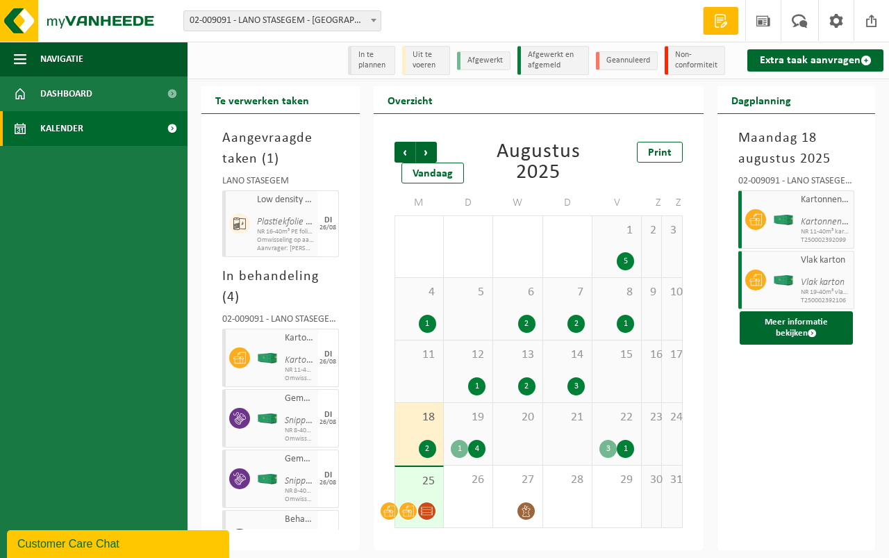
click at [605, 247] on div "1 5" at bounding box center [617, 246] width 49 height 61
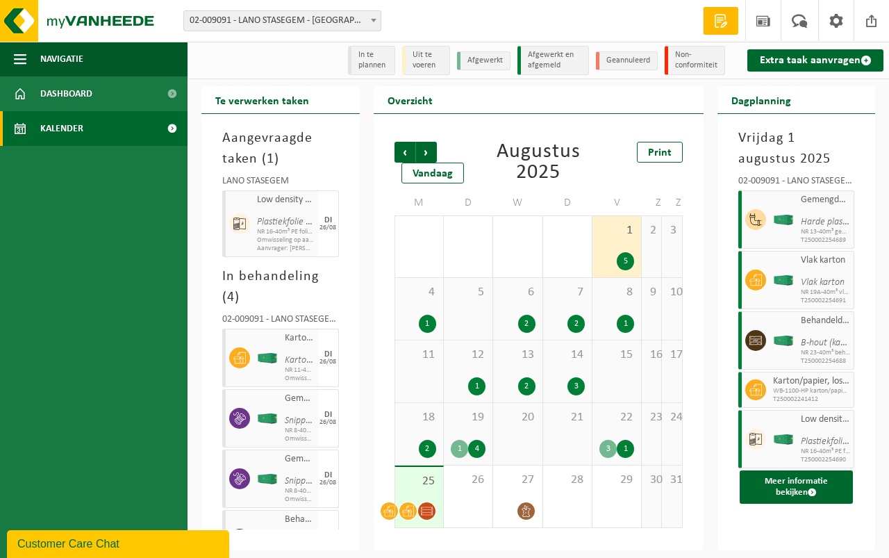
click at [422, 314] on div "4 1" at bounding box center [419, 309] width 48 height 62
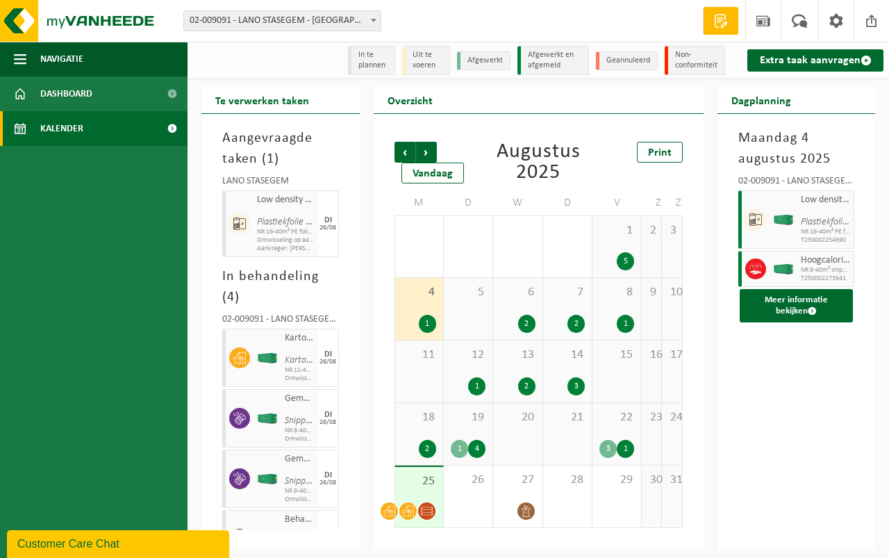
click at [517, 308] on div "6 2" at bounding box center [517, 309] width 49 height 62
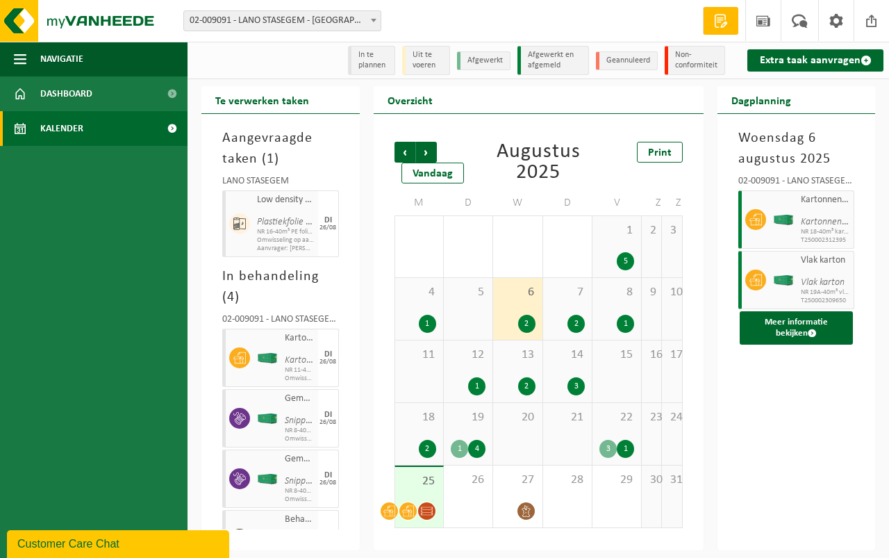
click at [563, 307] on div "7 2" at bounding box center [567, 309] width 49 height 62
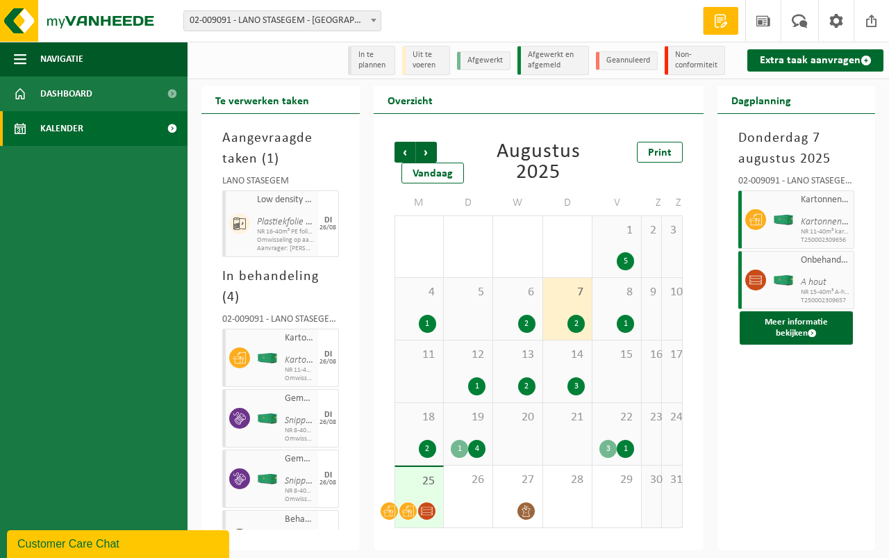
click at [614, 305] on div "8 1" at bounding box center [617, 309] width 49 height 62
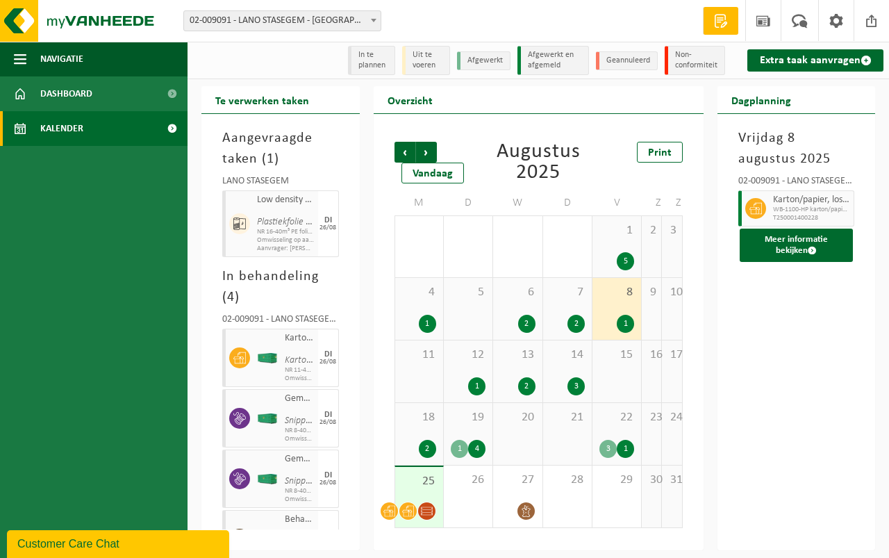
click at [472, 365] on div "12 1" at bounding box center [468, 371] width 49 height 62
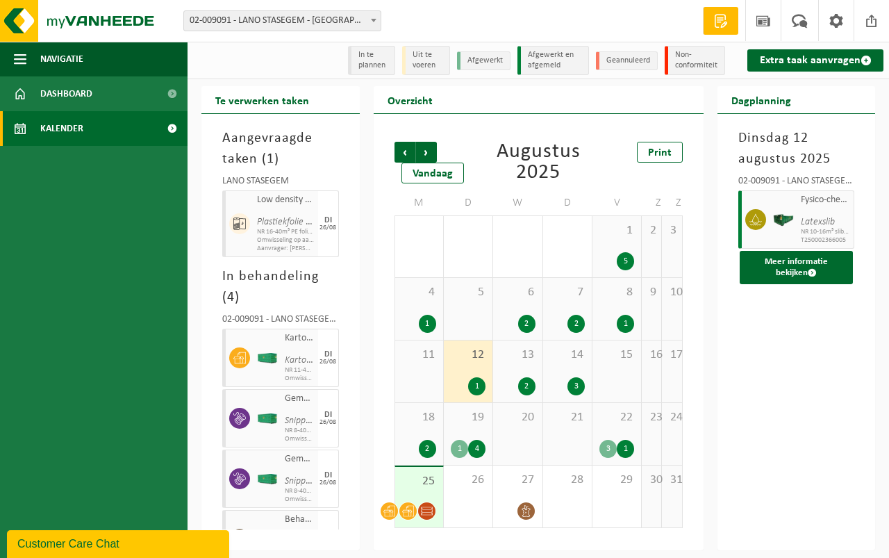
click at [525, 367] on div "13 2" at bounding box center [517, 371] width 49 height 62
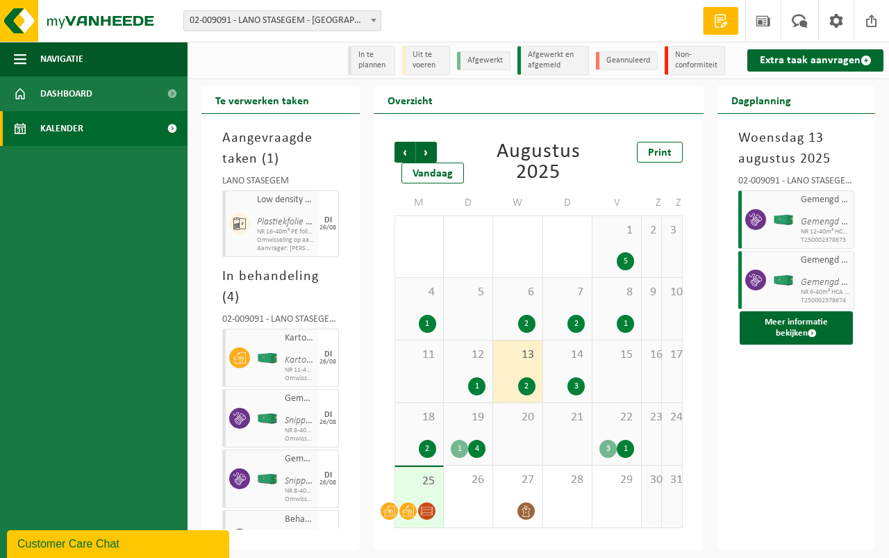
click at [554, 358] on span "14" at bounding box center [567, 354] width 35 height 15
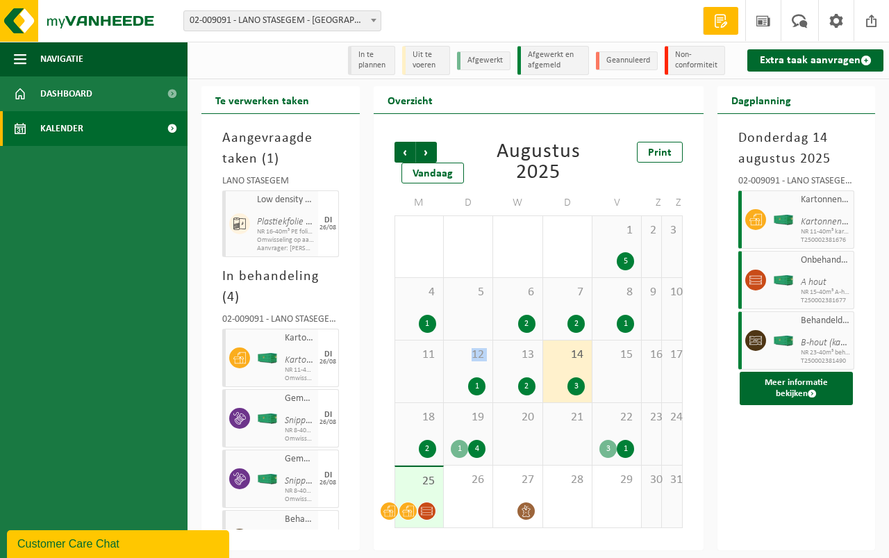
drag, startPoint x: 465, startPoint y: 380, endPoint x: 432, endPoint y: 389, distance: 33.9
click at [432, 389] on tr "11 12 1 13 2 14 3 15 16 17" at bounding box center [539, 371] width 288 height 63
click at [415, 413] on span "18" at bounding box center [419, 417] width 34 height 15
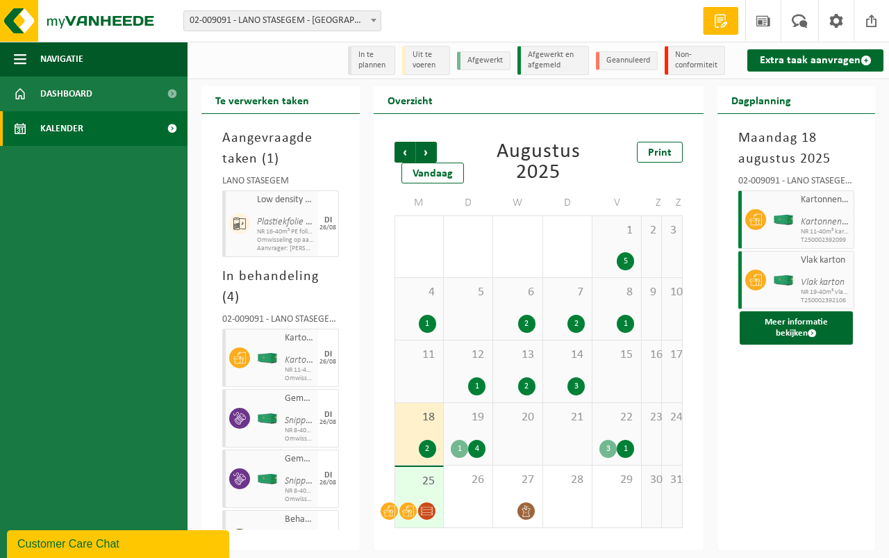
click at [470, 419] on span "19" at bounding box center [468, 417] width 35 height 15
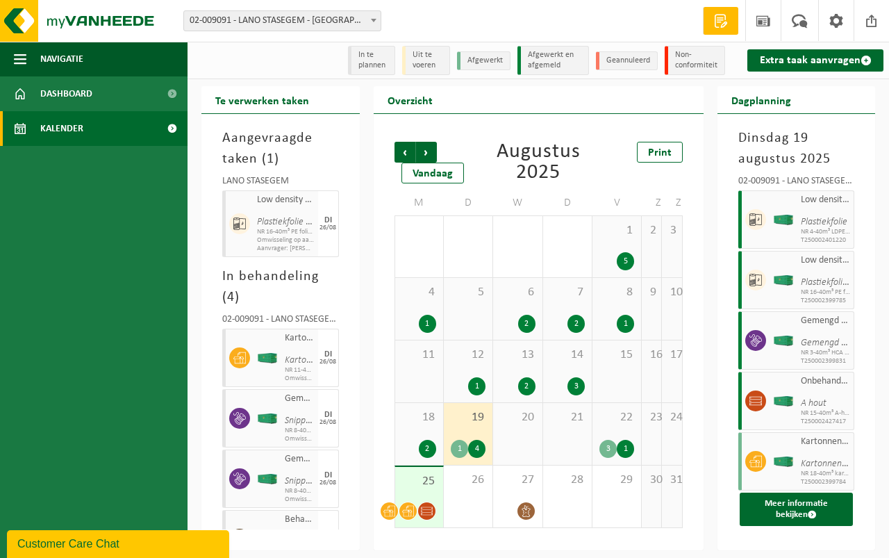
click at [609, 420] on span "22" at bounding box center [617, 417] width 35 height 15
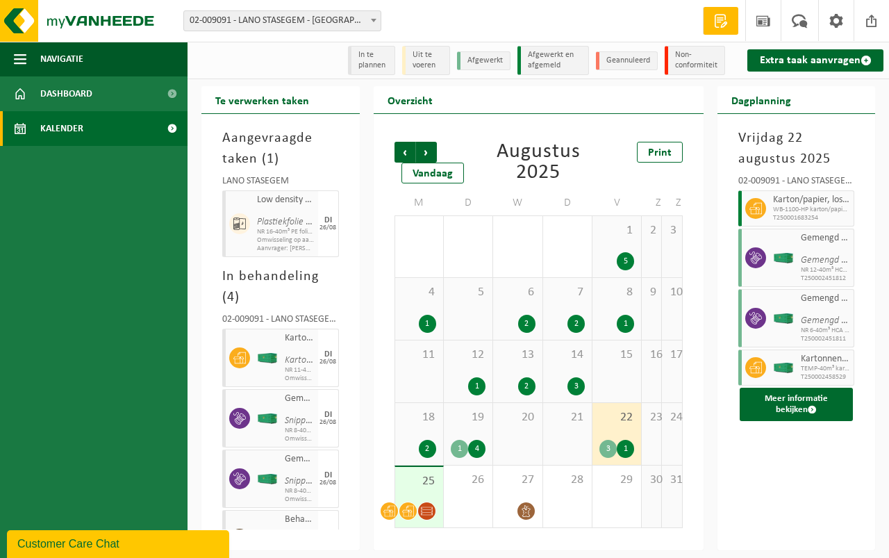
click at [403, 479] on span "25" at bounding box center [419, 481] width 34 height 15
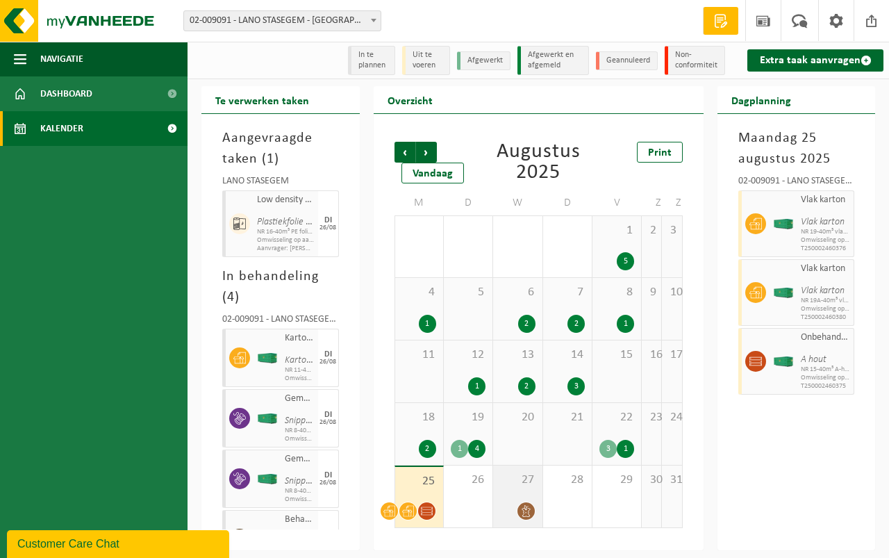
click at [525, 484] on span "27" at bounding box center [517, 479] width 35 height 15
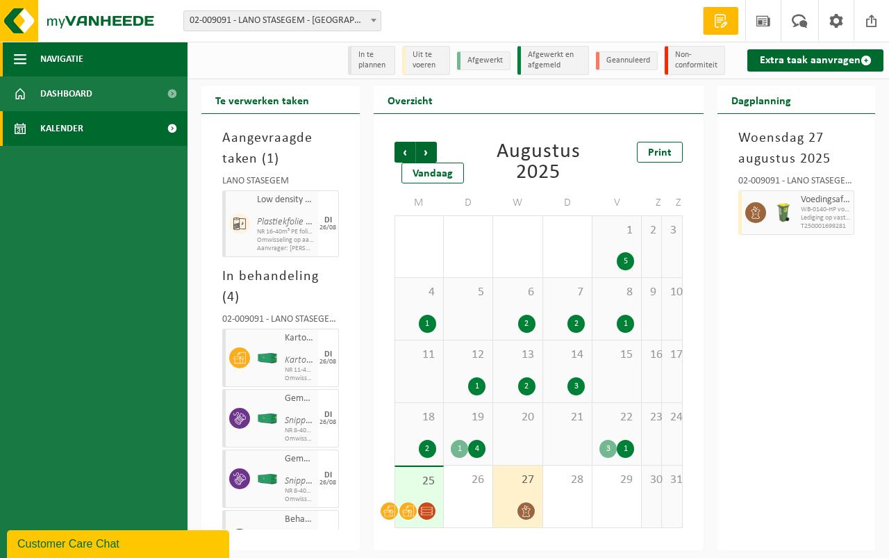
click at [60, 58] on span "Navigatie" at bounding box center [61, 59] width 43 height 35
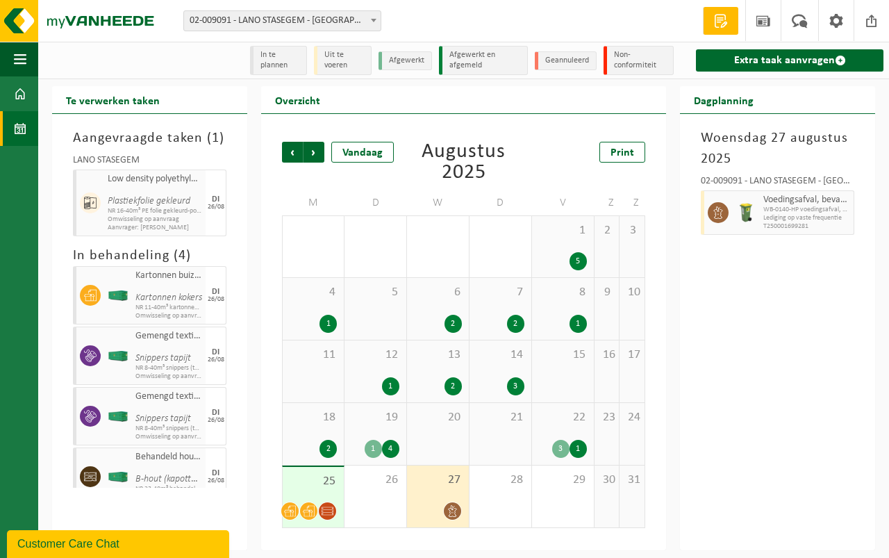
scroll to position [41, 0]
